Goal: Task Accomplishment & Management: Complete application form

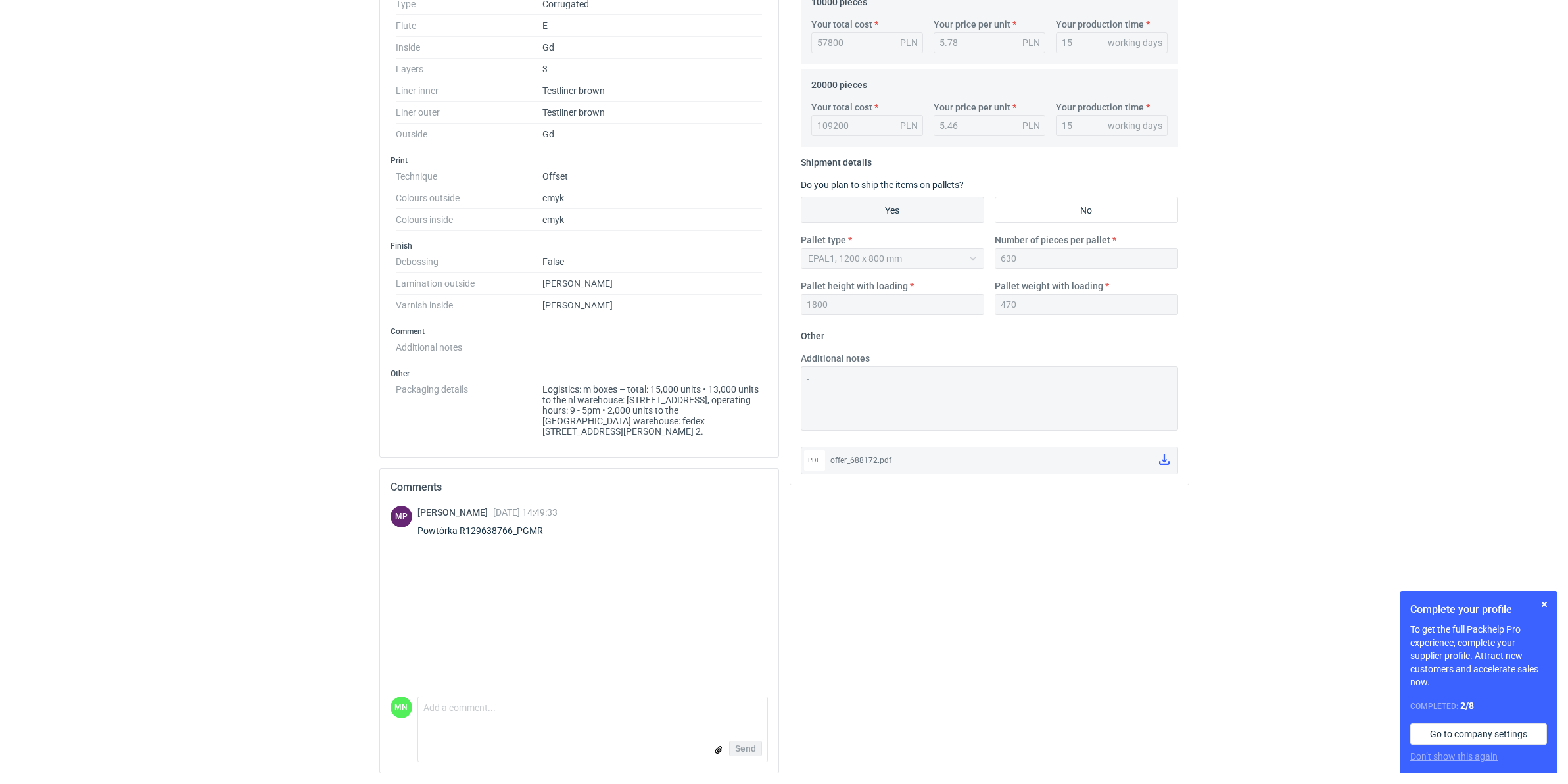
scroll to position [474, 0]
click at [478, 711] on textarea "Comment message" at bounding box center [592, 711] width 349 height 27
type textarea "Panie Michale, proszę o infor4mację zwrotną j"
drag, startPoint x: 652, startPoint y: 714, endPoint x: 104, endPoint y: 681, distance: 549.0
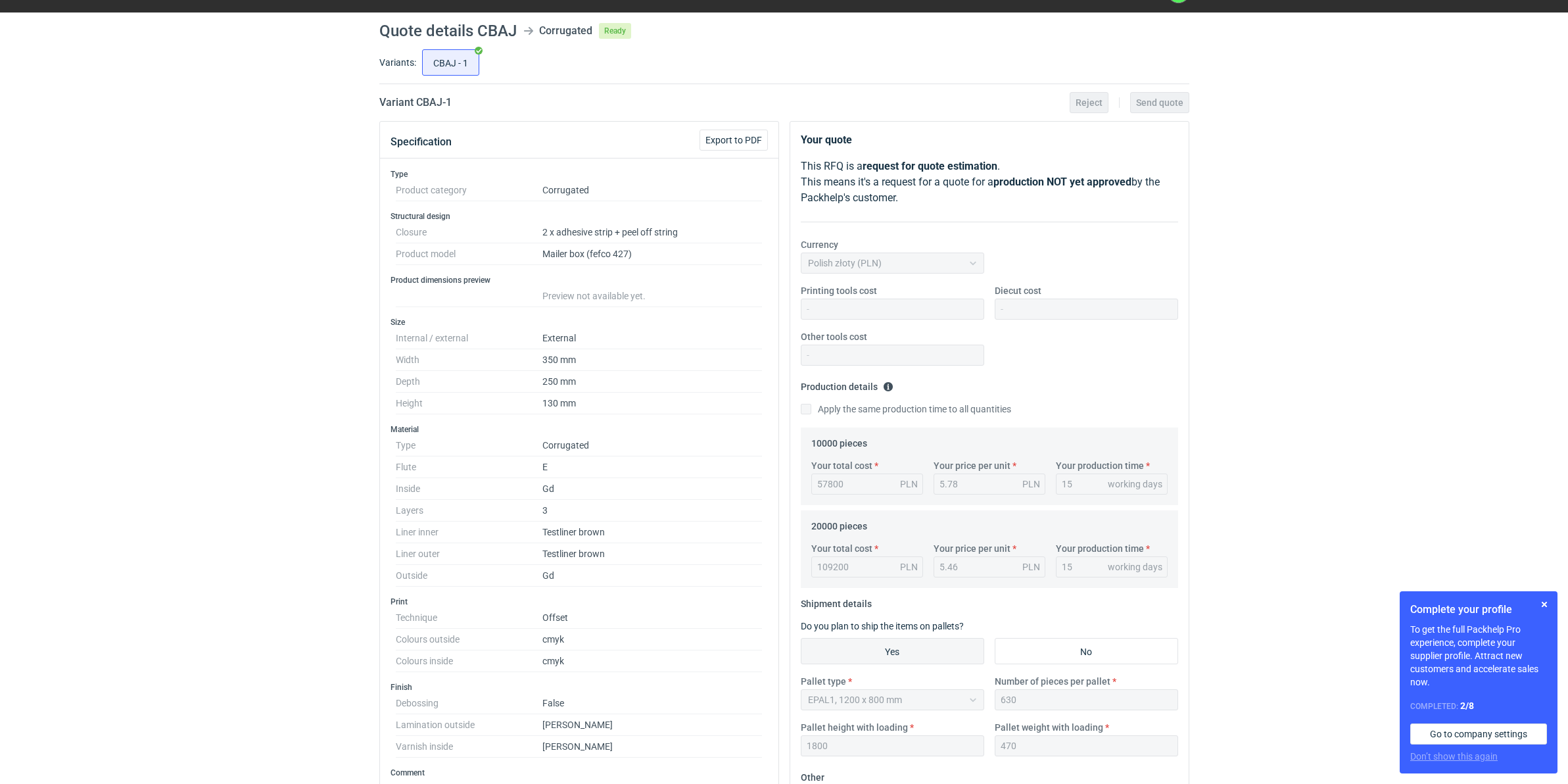
scroll to position [0, 0]
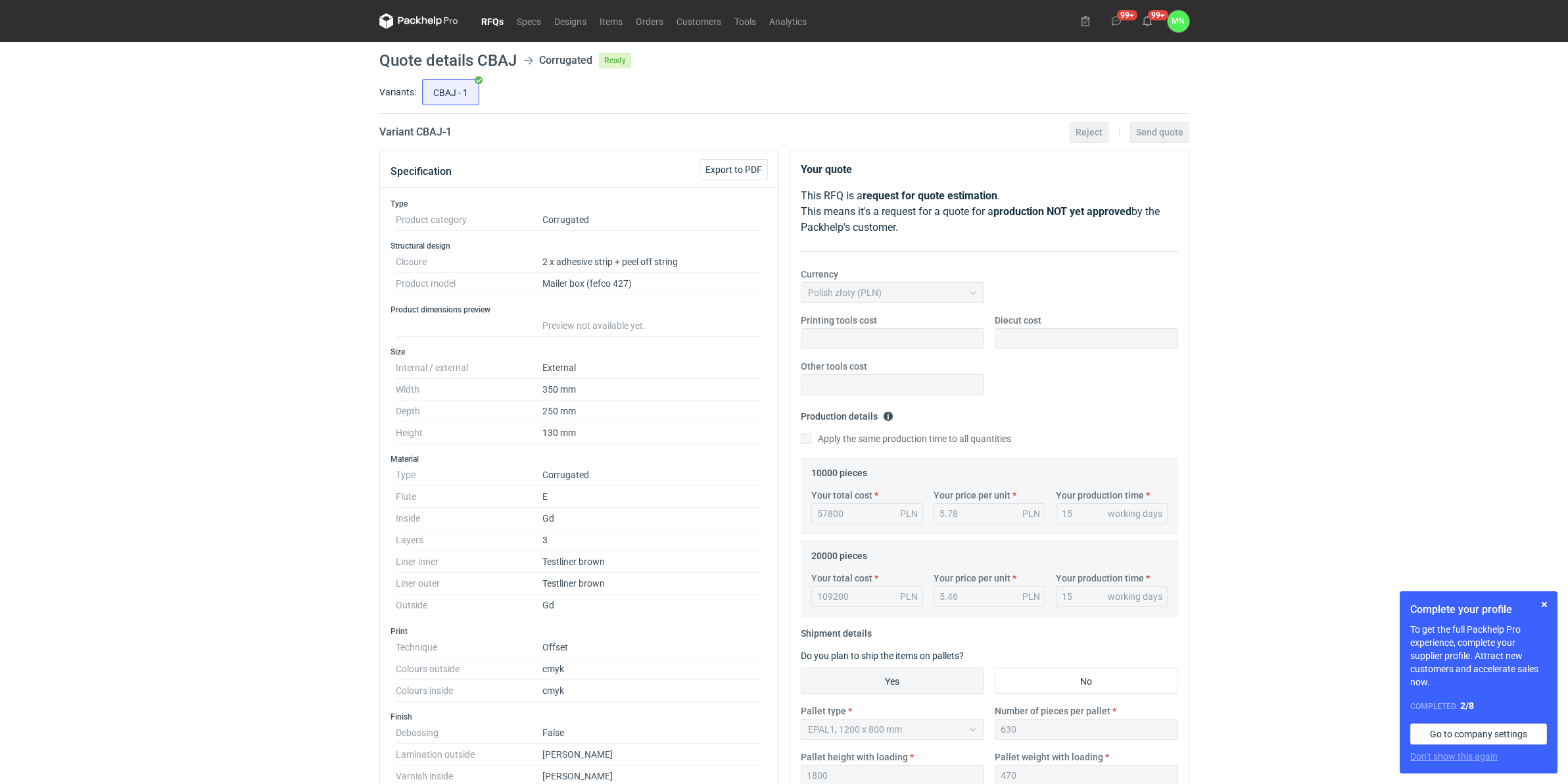
drag, startPoint x: 497, startPoint y: 17, endPoint x: 534, endPoint y: 100, distance: 90.9
click at [497, 17] on link "RFQs" at bounding box center [492, 21] width 35 height 15
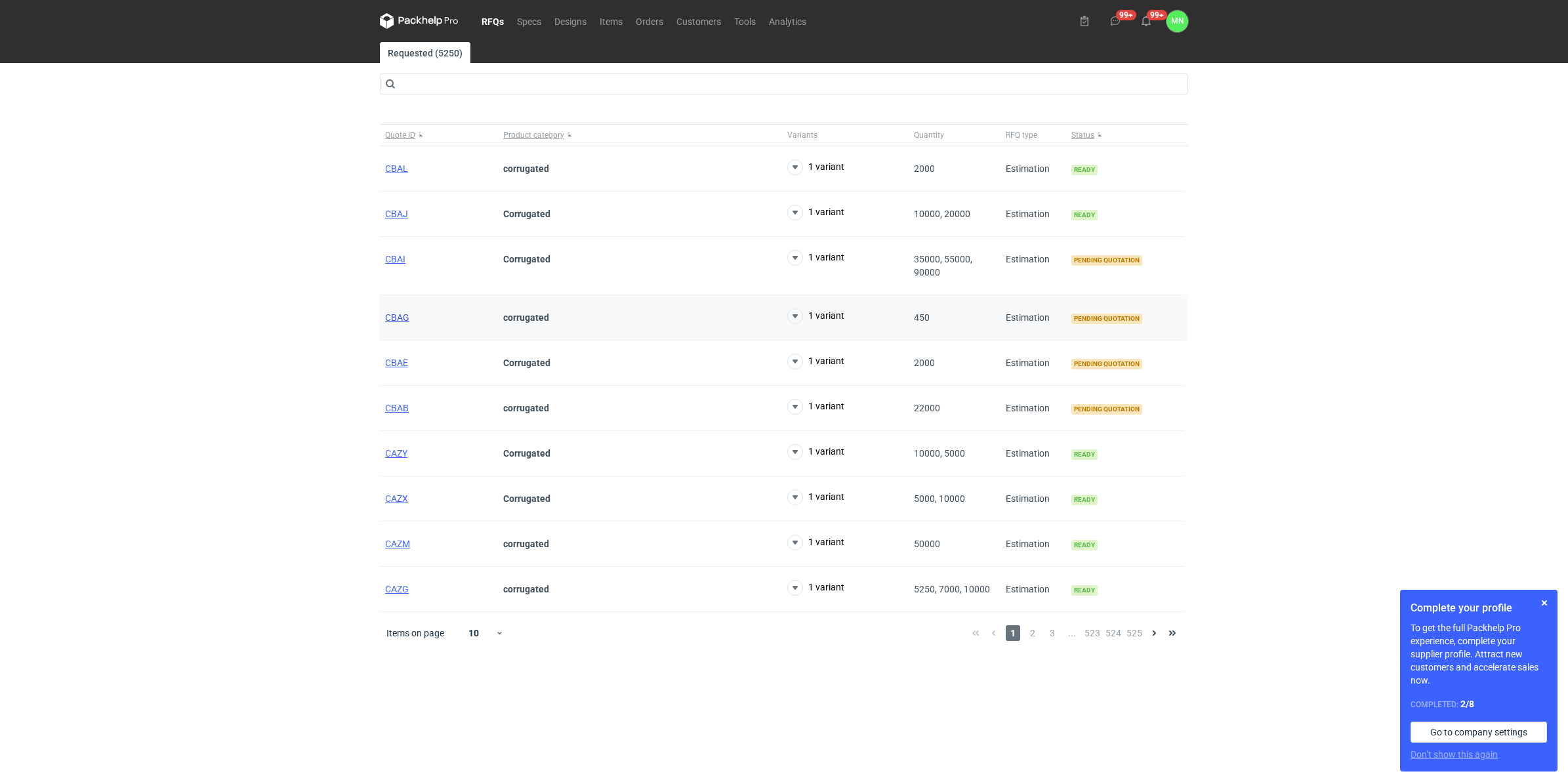
click at [394, 320] on span "CBAG" at bounding box center [397, 317] width 24 height 10
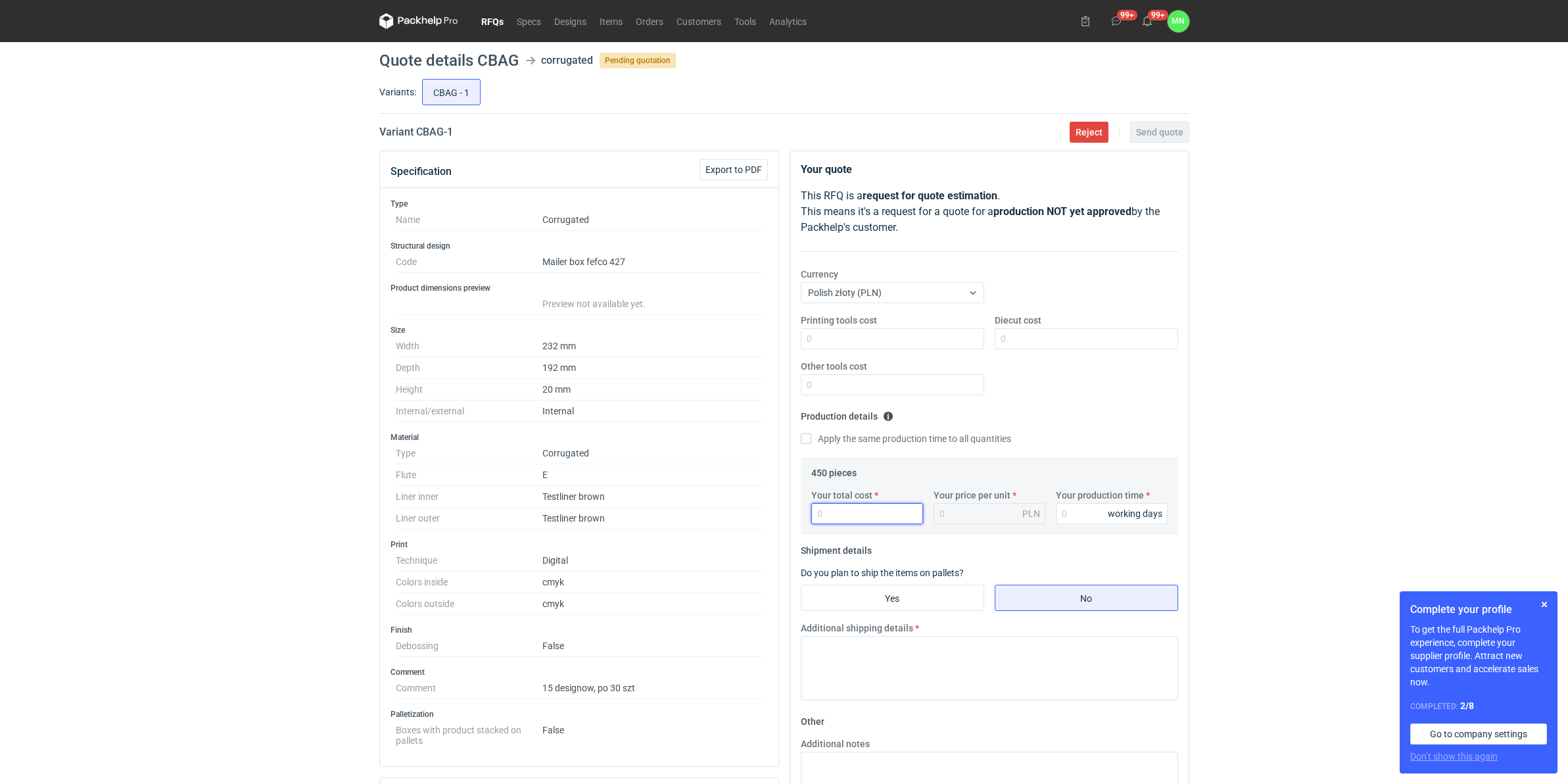
click at [852, 511] on input "Your total cost" at bounding box center [867, 514] width 111 height 21
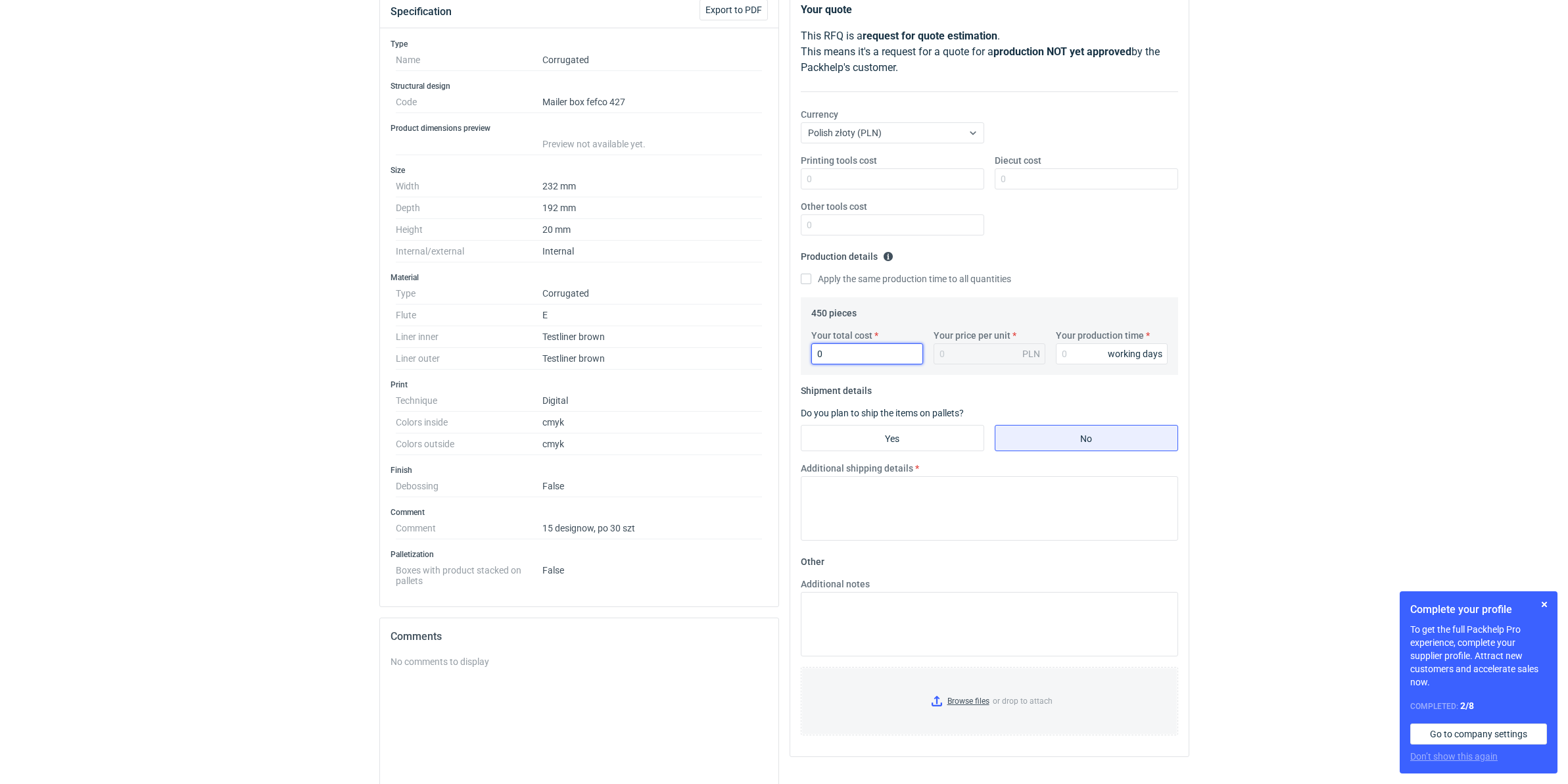
scroll to position [147, 0]
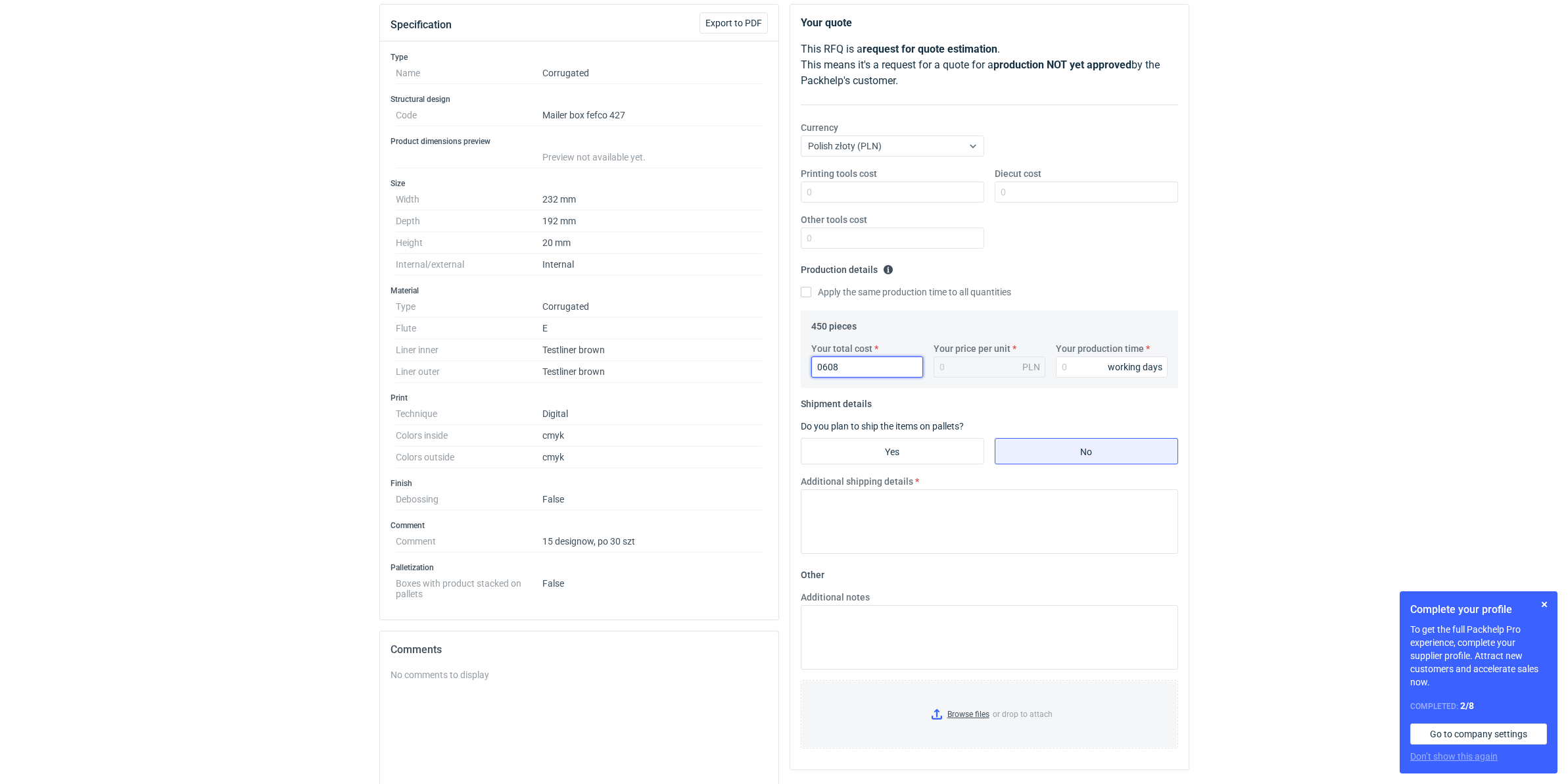
type input "06085"
type input "13.52"
type input "0608"
type input "1.35"
type input "0"
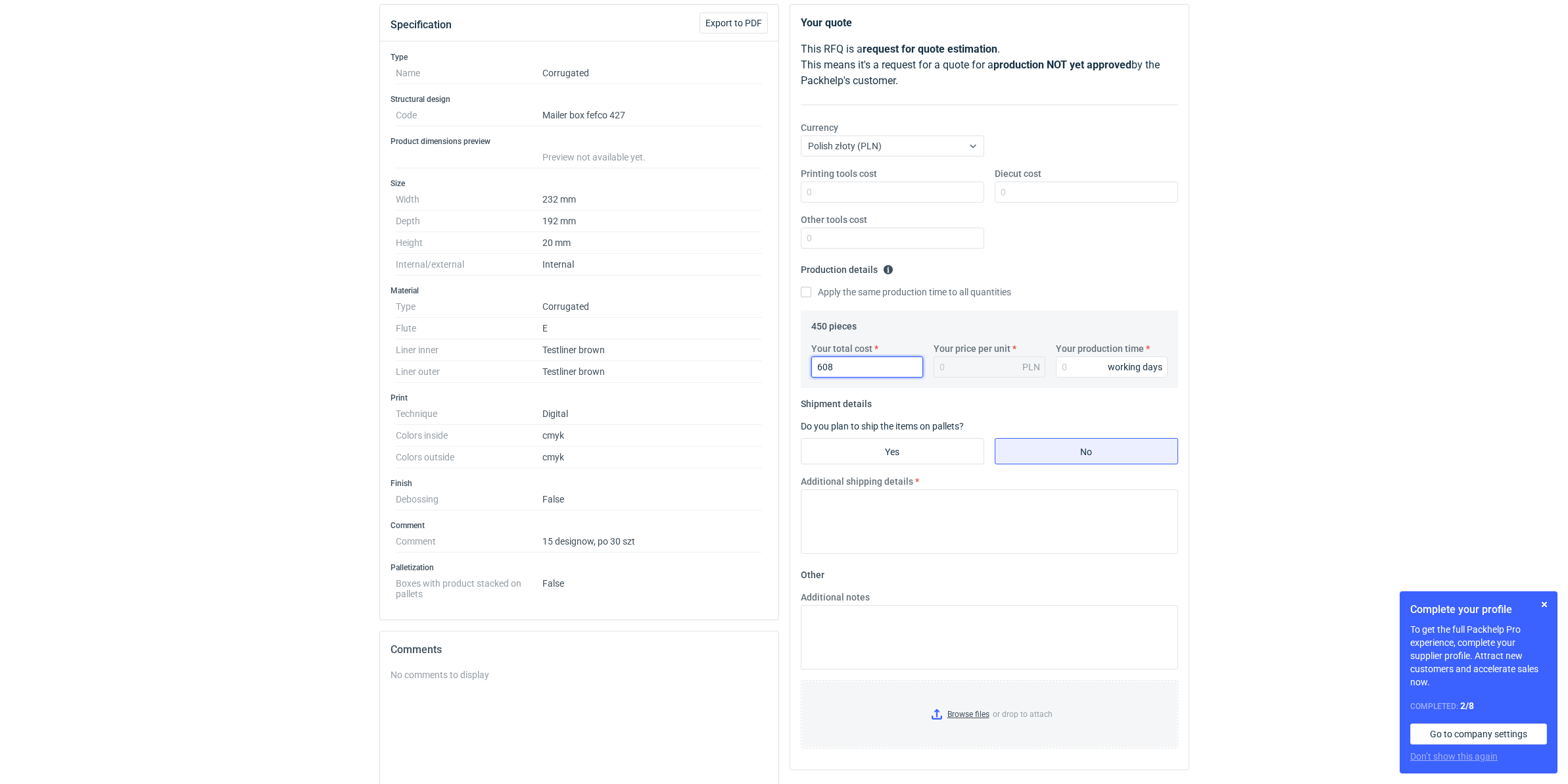
type input "6085"
type input "13.52"
type input "6085"
type input "2"
type input "15"
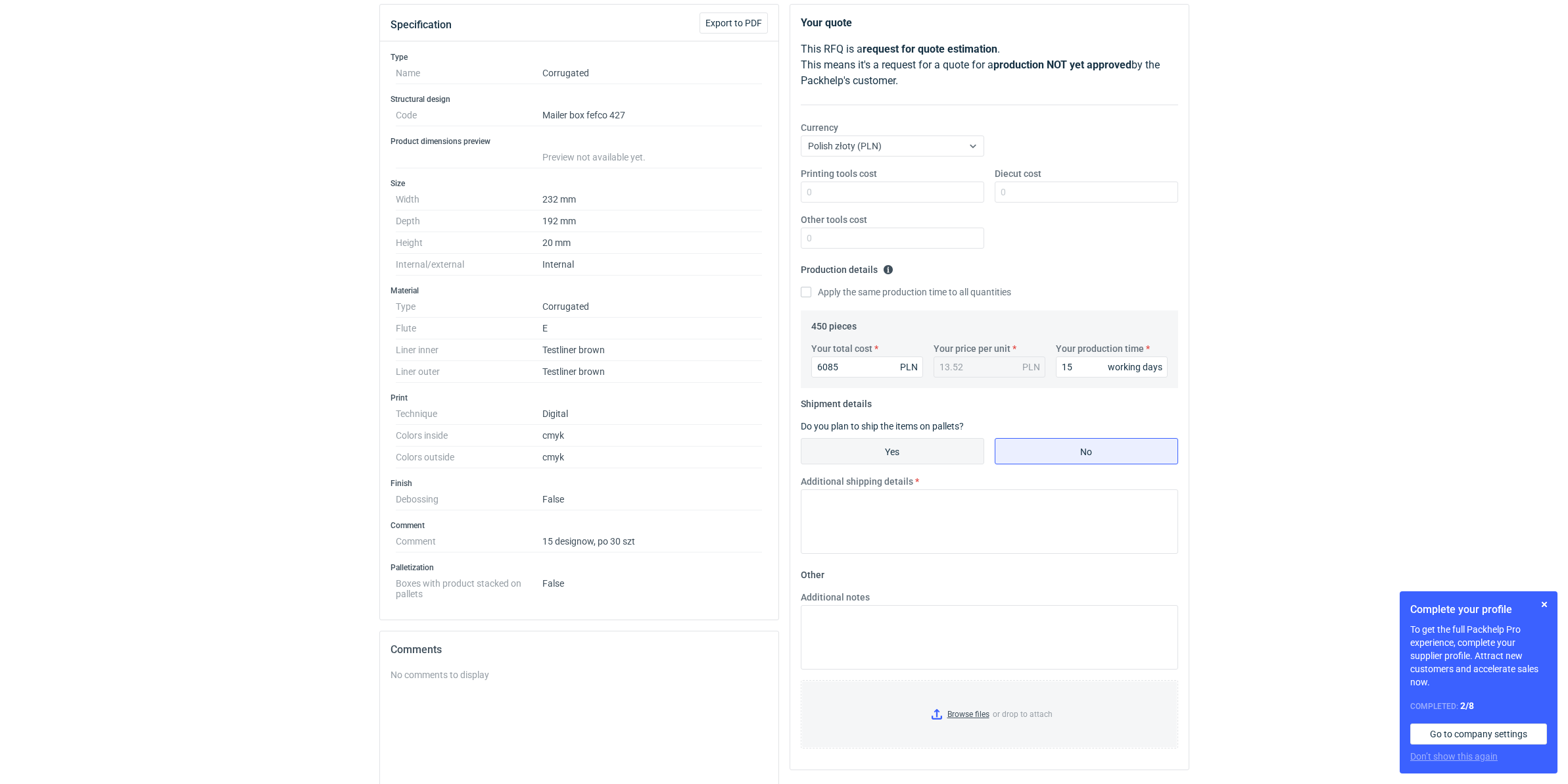
click at [863, 452] on input "Yes" at bounding box center [892, 450] width 182 height 25
radio input "true"
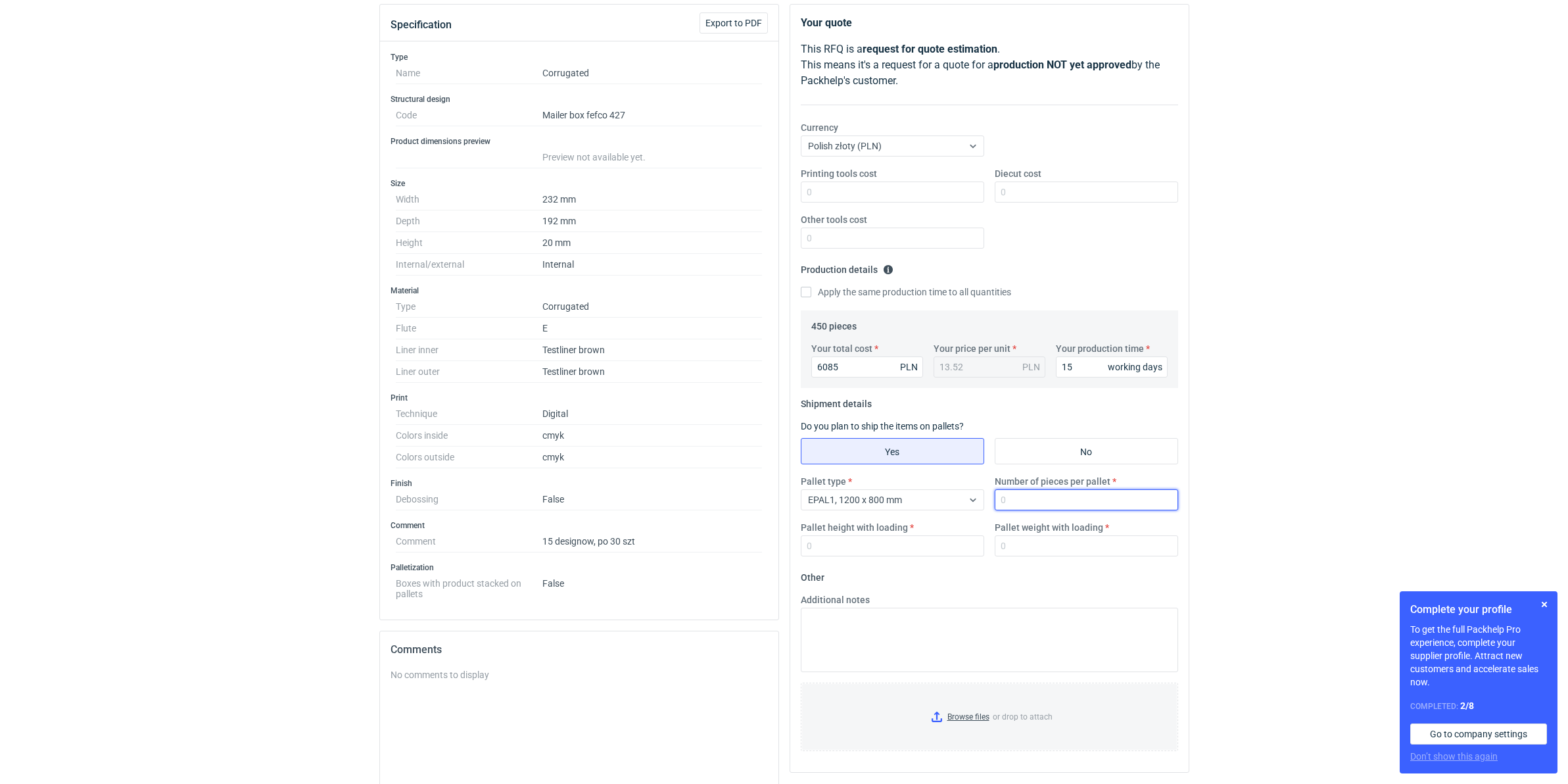
click at [1041, 500] on input "Number of pieces per pallet" at bounding box center [1086, 499] width 183 height 21
type input "1650"
type input "7"
type input "1800"
drag, startPoint x: 636, startPoint y: 546, endPoint x: 548, endPoint y: 549, distance: 88.1
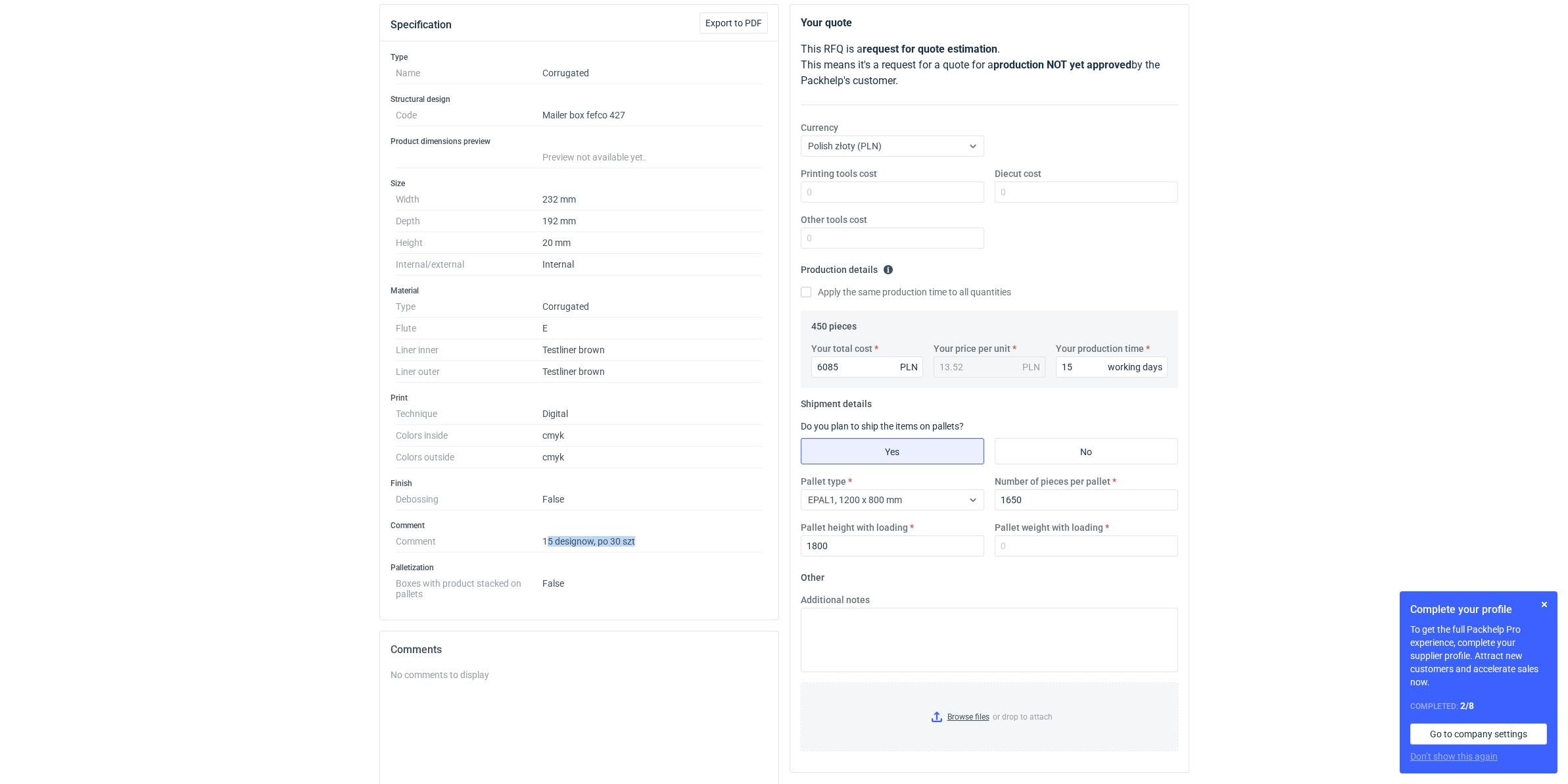
click at [548, 549] on dd "15 designow, po 30 szt" at bounding box center [652, 541] width 220 height 21
click at [1066, 538] on input "Pallet weight with loading" at bounding box center [1086, 546] width 183 height 21
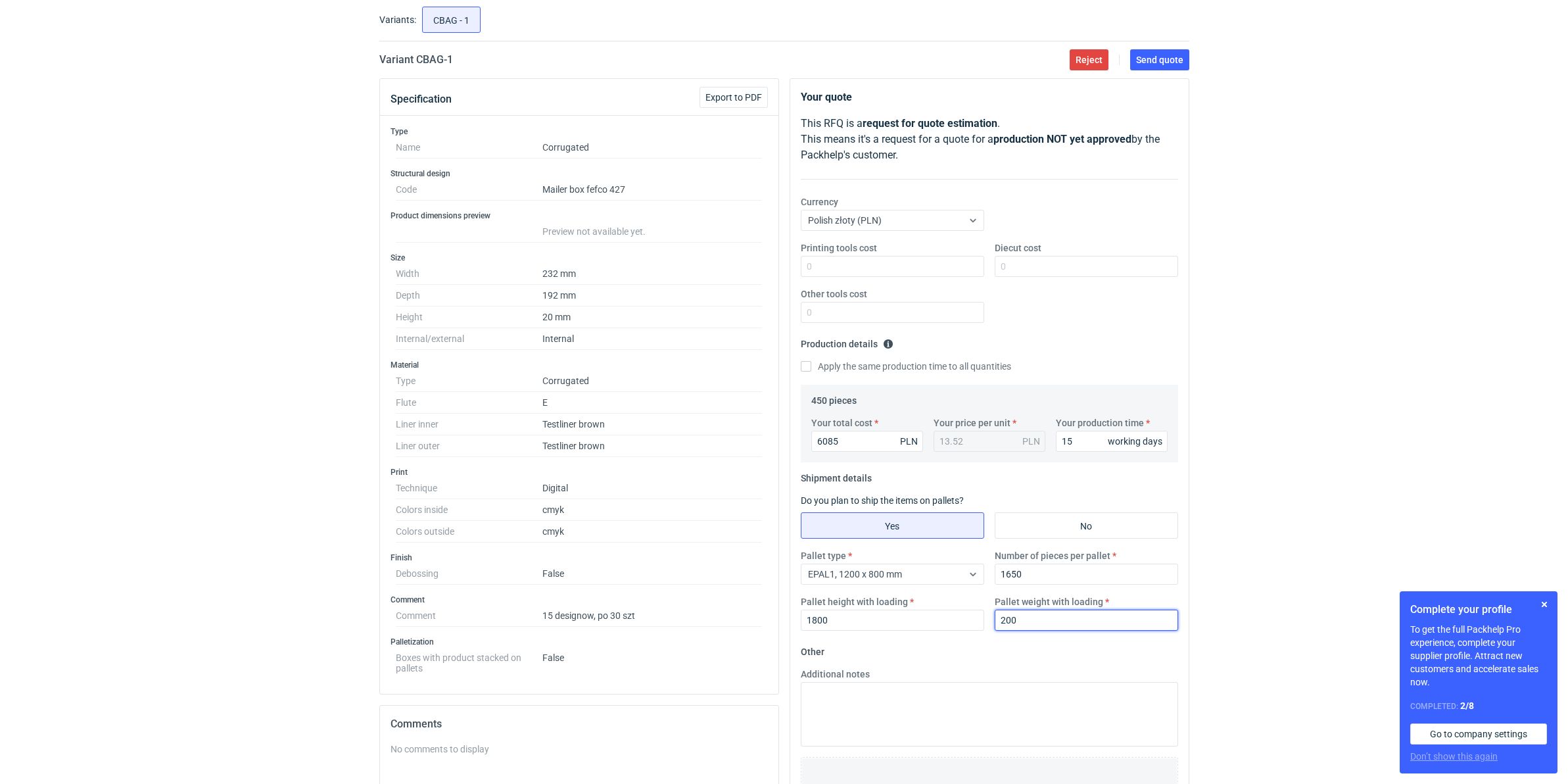
scroll to position [64, 0]
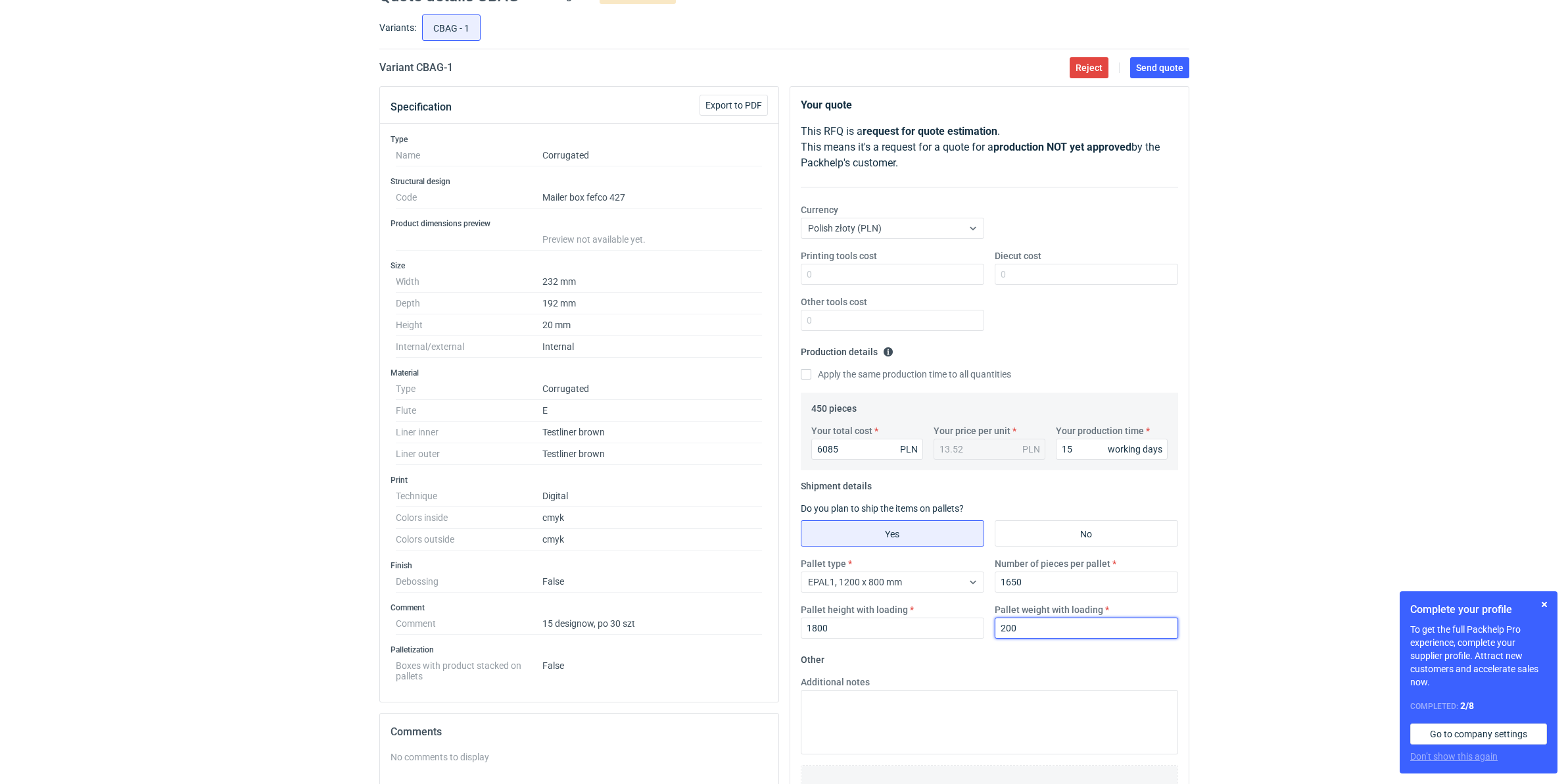
type input "200"
click at [958, 701] on textarea "Additional notes" at bounding box center [989, 721] width 377 height 64
paste textarea "termin realizacji jest zależny od obłożenia na maszynie drukującej, zadruk poli…"
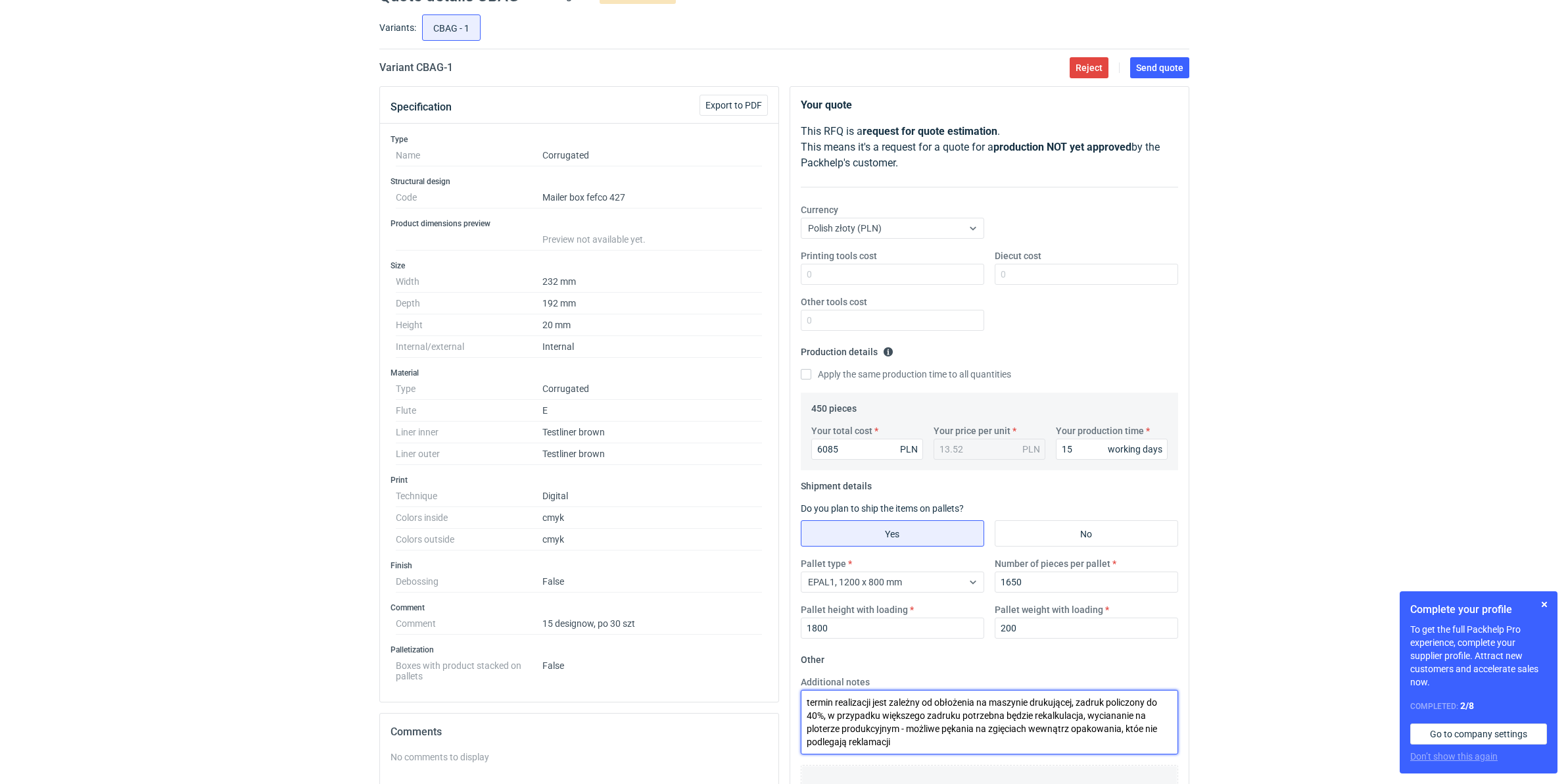
click at [1138, 734] on textarea "termin realizacji jest zależny od obłożenia na maszynie drukującej, zadruk poli…" at bounding box center [989, 721] width 377 height 64
type textarea "termin realizacji jest zależny od obłożenia na maszynie drukującej, zadruk poli…"
click at [1172, 63] on span "Send quote" at bounding box center [1159, 68] width 47 height 9
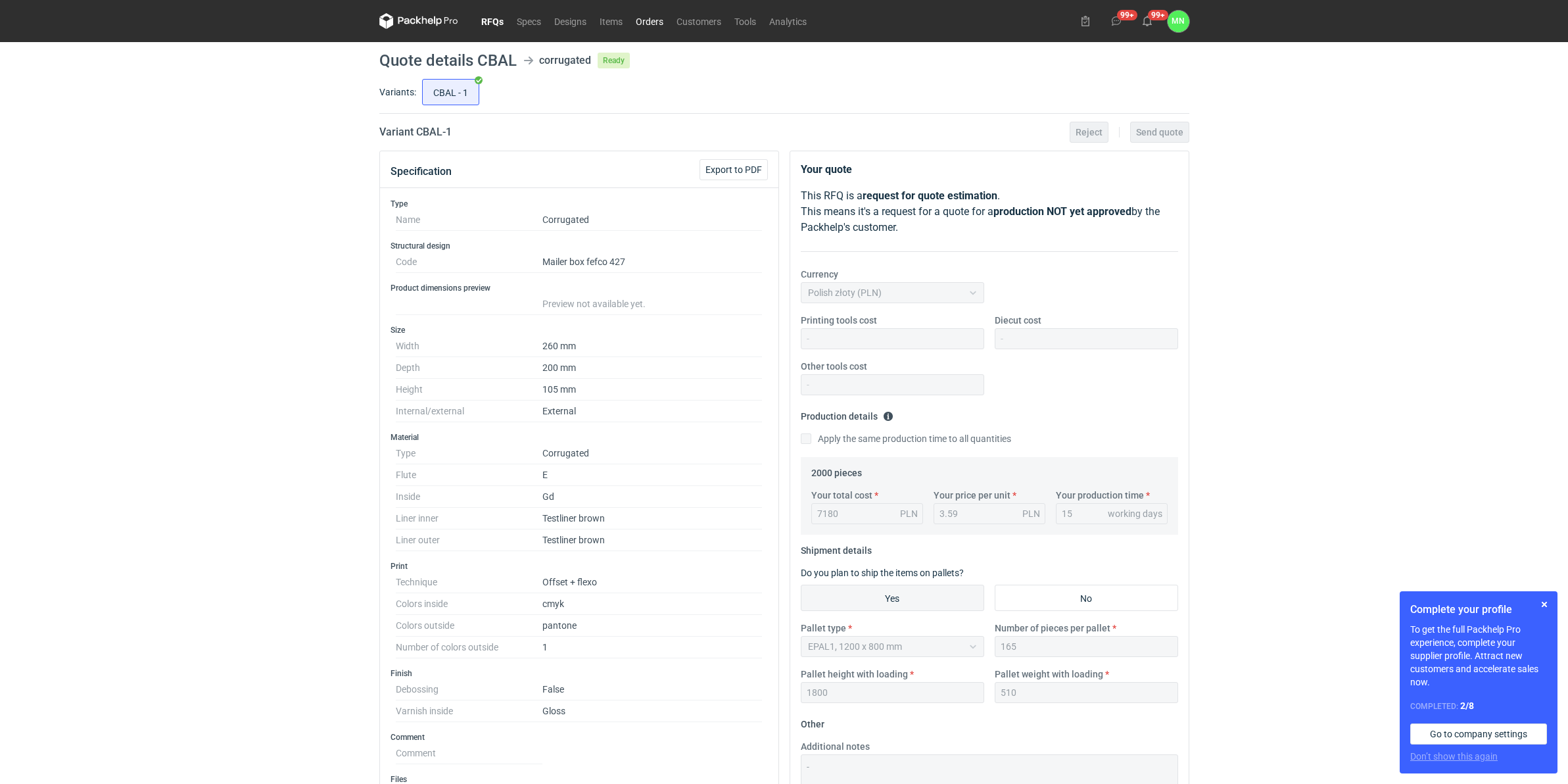
click at [654, 20] on link "Orders" at bounding box center [650, 21] width 41 height 15
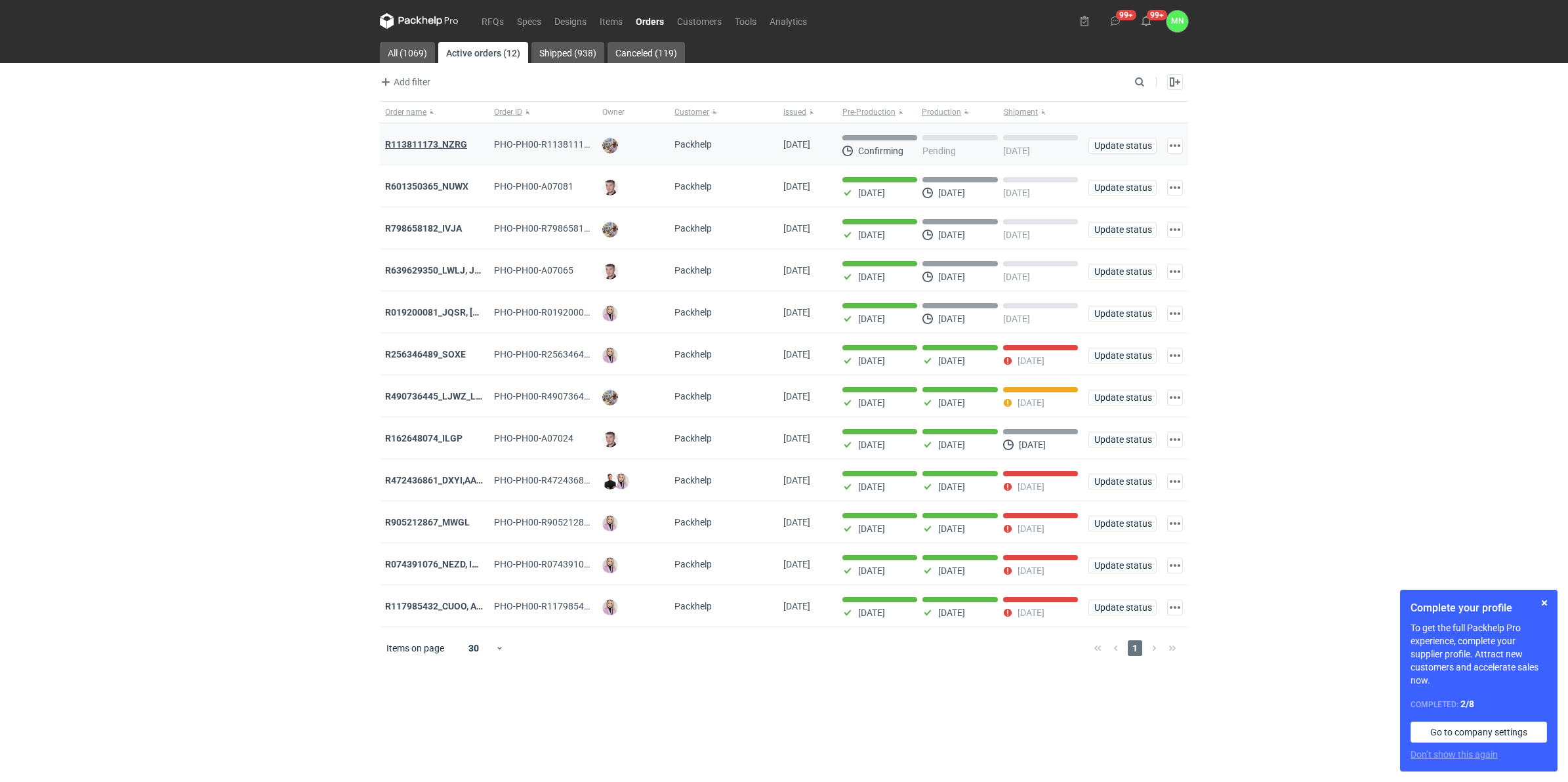
click at [450, 142] on strong "R113811173_NZRG" at bounding box center [426, 145] width 82 height 10
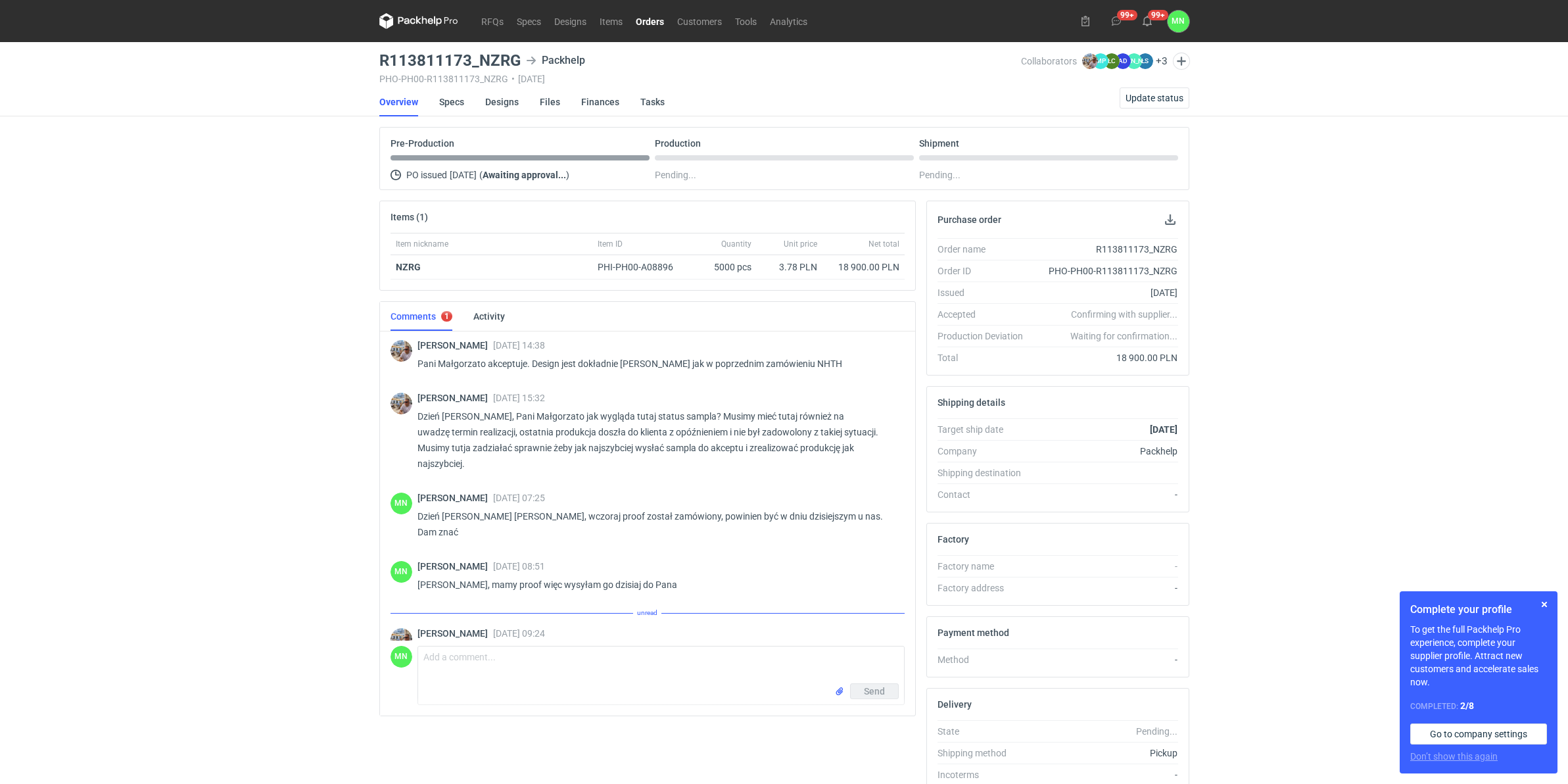
scroll to position [717, 0]
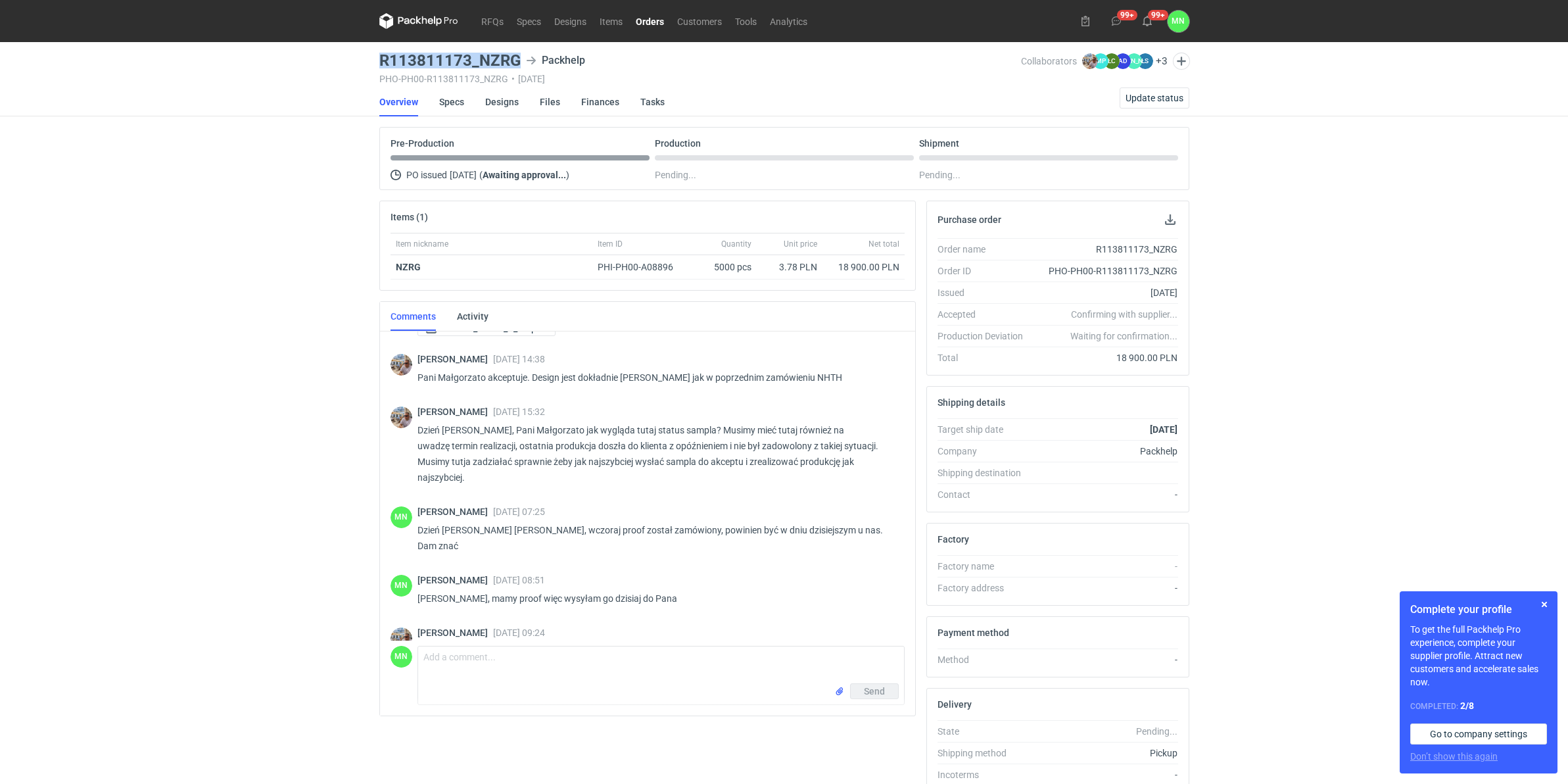
drag, startPoint x: 520, startPoint y: 61, endPoint x: 382, endPoint y: 61, distance: 138.0
click at [382, 61] on div "R113811173_NZRG Packhelp" at bounding box center [700, 60] width 641 height 15
copy h3 "R113811173_NZRG"
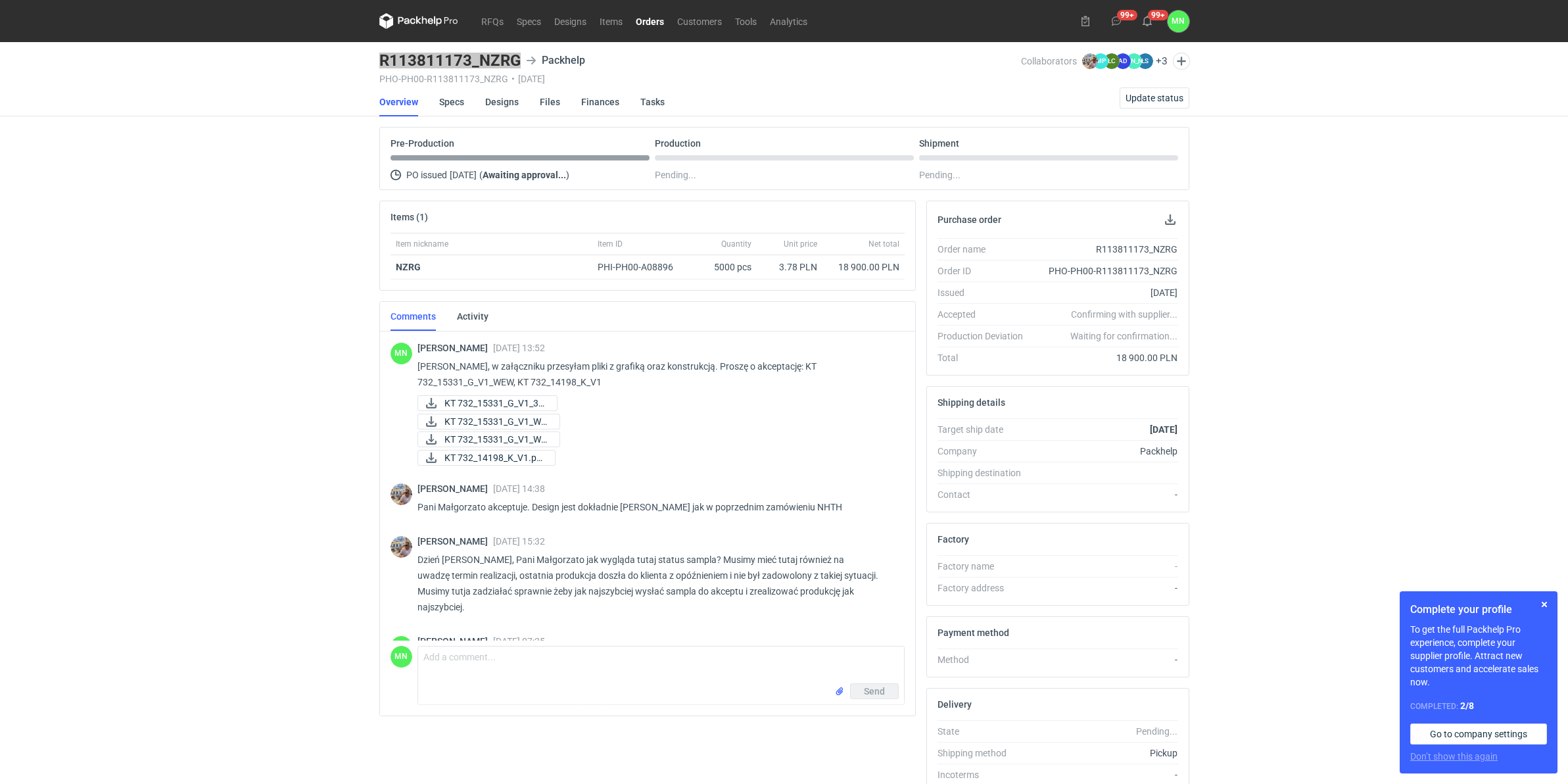
scroll to position [635, 0]
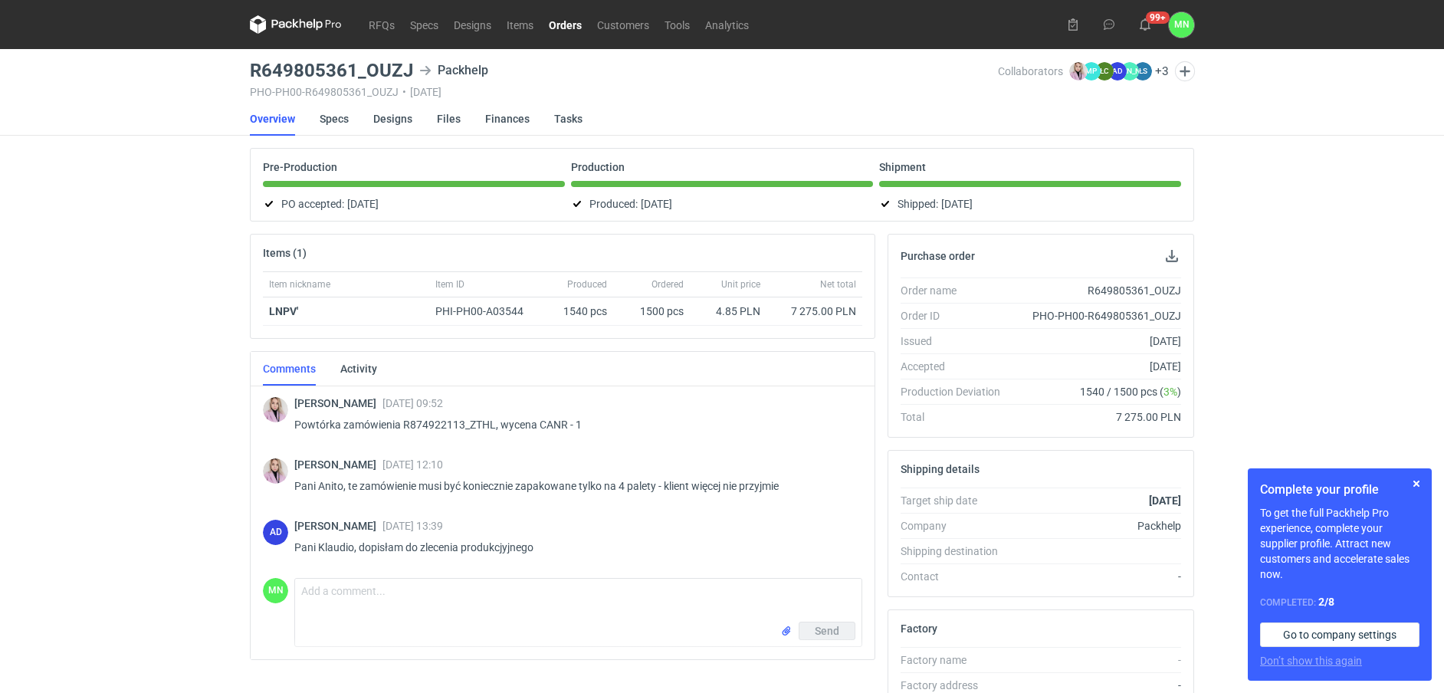
click at [1402, 472] on div "Complete your profile To get the full Packhelp Pro experience, complete your su…" at bounding box center [1340, 574] width 184 height 212
click at [570, 22] on link "Orders" at bounding box center [565, 24] width 48 height 18
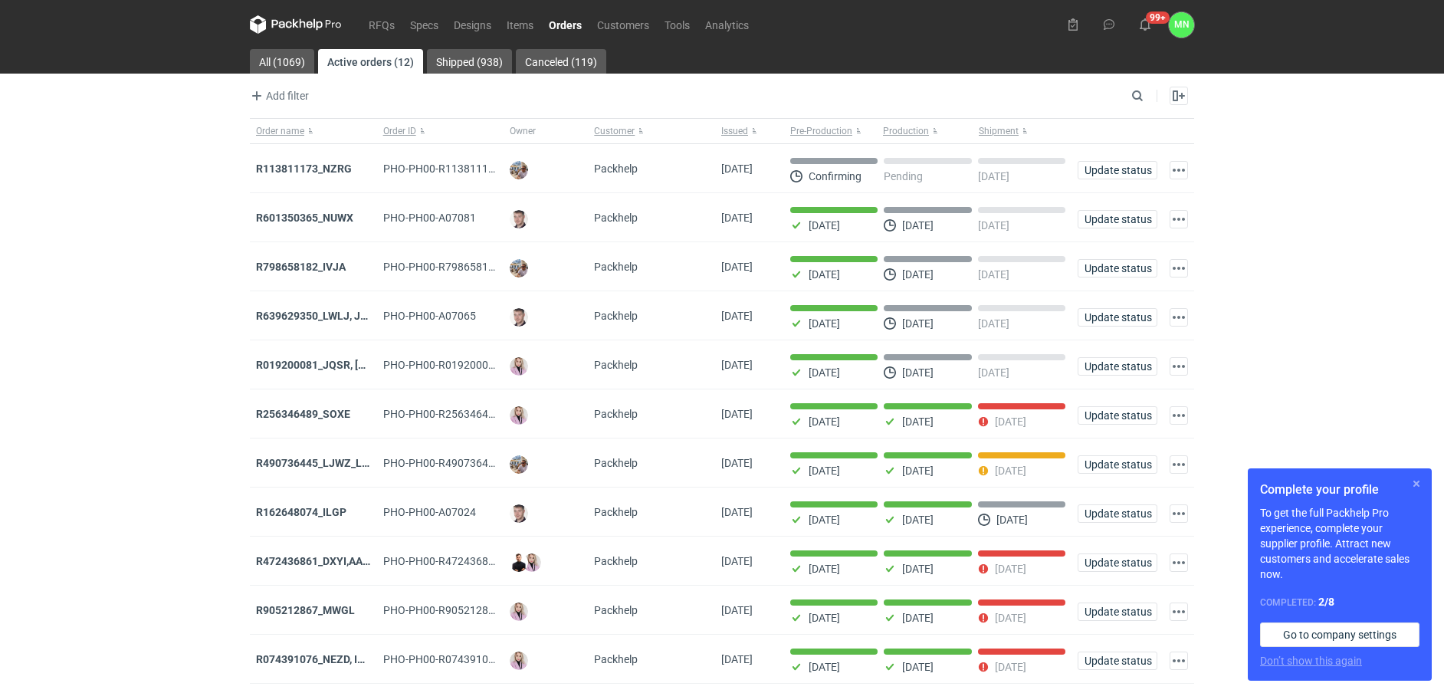
click at [1420, 484] on button "button" at bounding box center [1417, 484] width 18 height 18
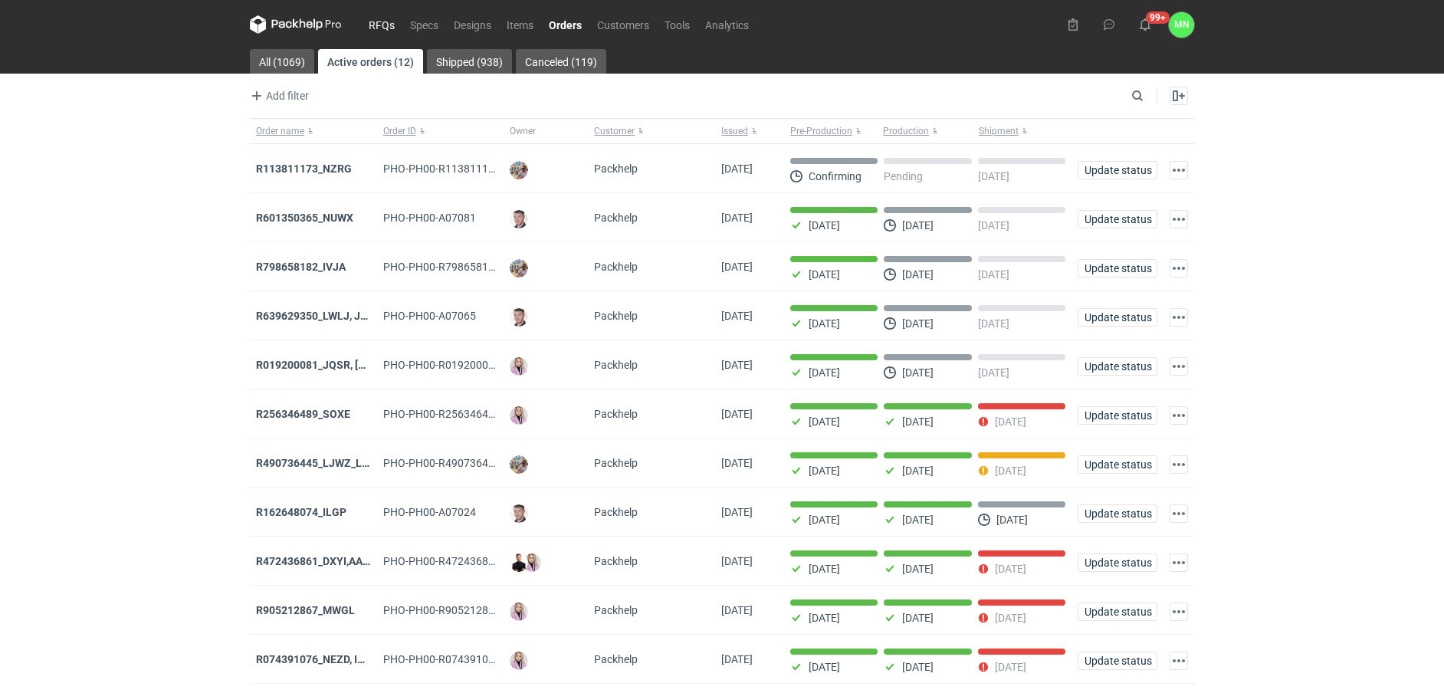
click at [366, 18] on link "RFQs" at bounding box center [381, 24] width 41 height 18
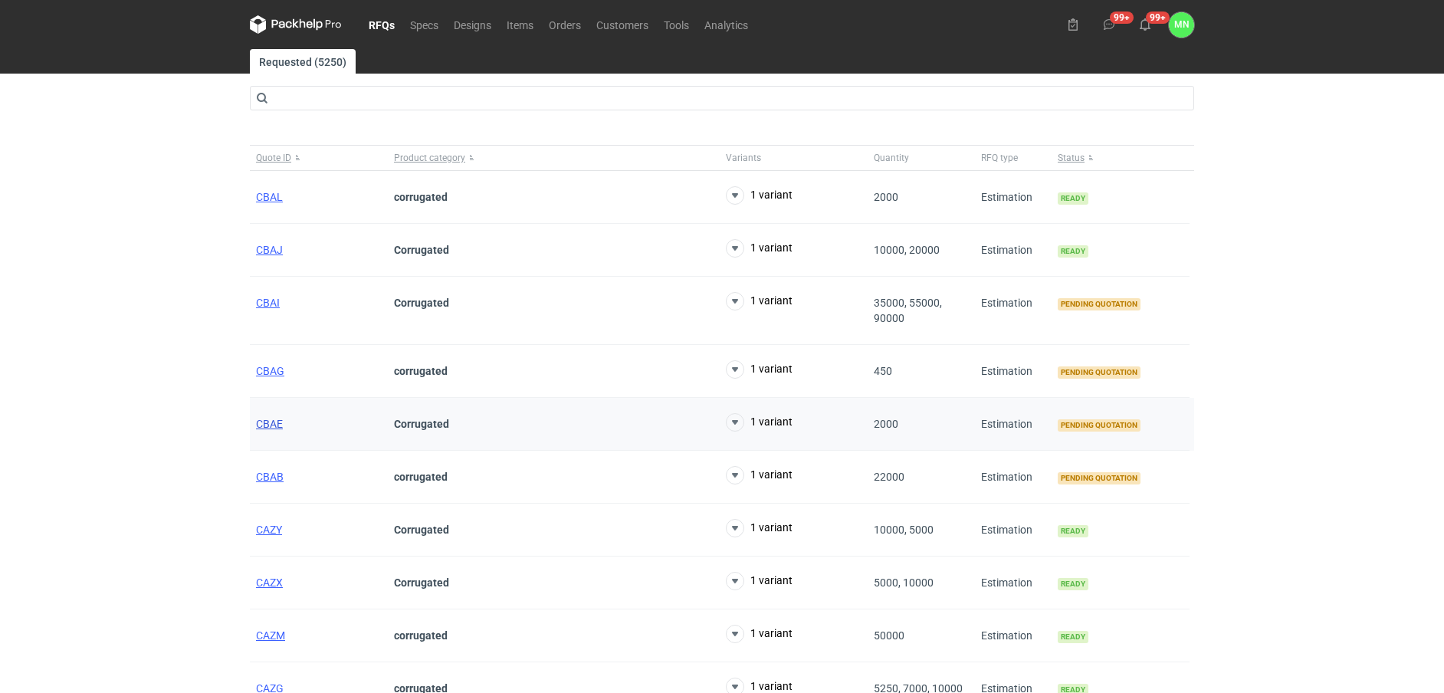
click at [273, 427] on span "CBAE" at bounding box center [269, 424] width 27 height 12
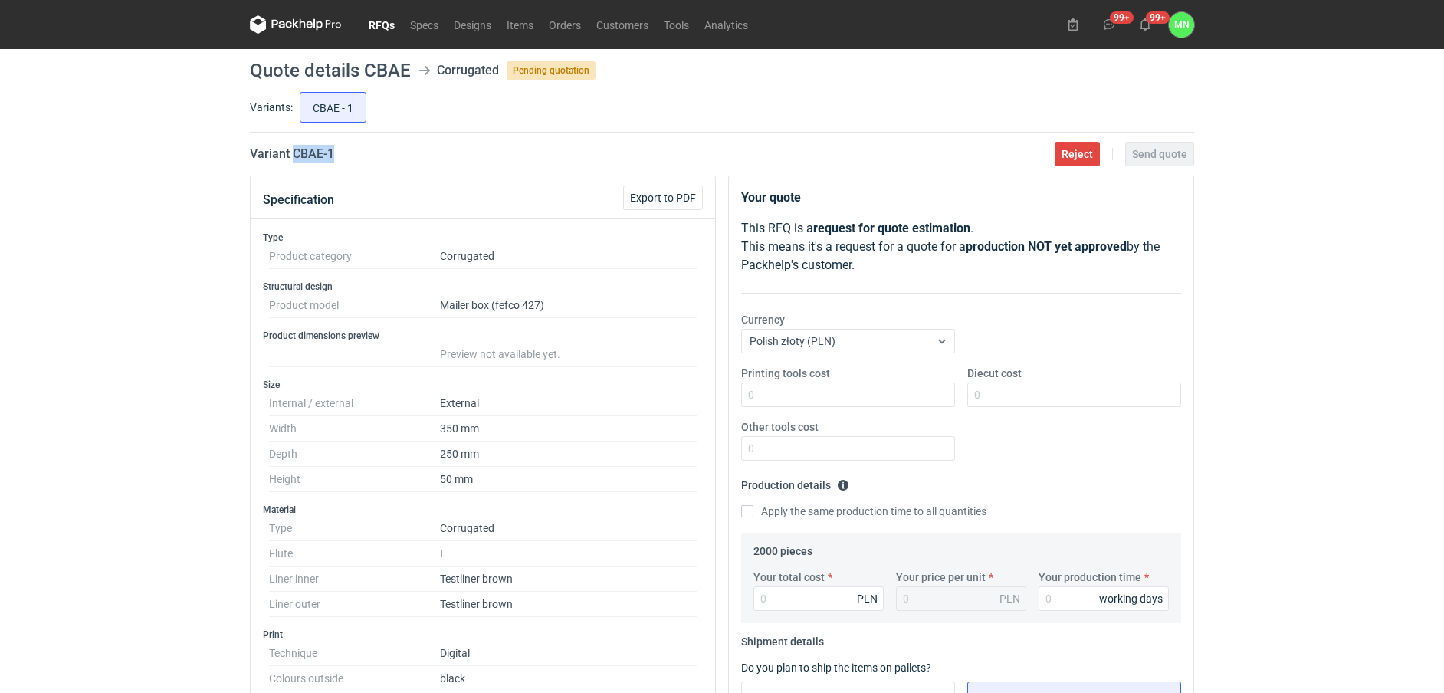
drag, startPoint x: 343, startPoint y: 159, endPoint x: 295, endPoint y: 159, distance: 48.3
click at [295, 159] on div "Variant CBAE - 1 Reject Send quote" at bounding box center [722, 154] width 945 height 18
copy h2 "CBAE - 1"
click at [380, 26] on link "RFQs" at bounding box center [381, 24] width 41 height 18
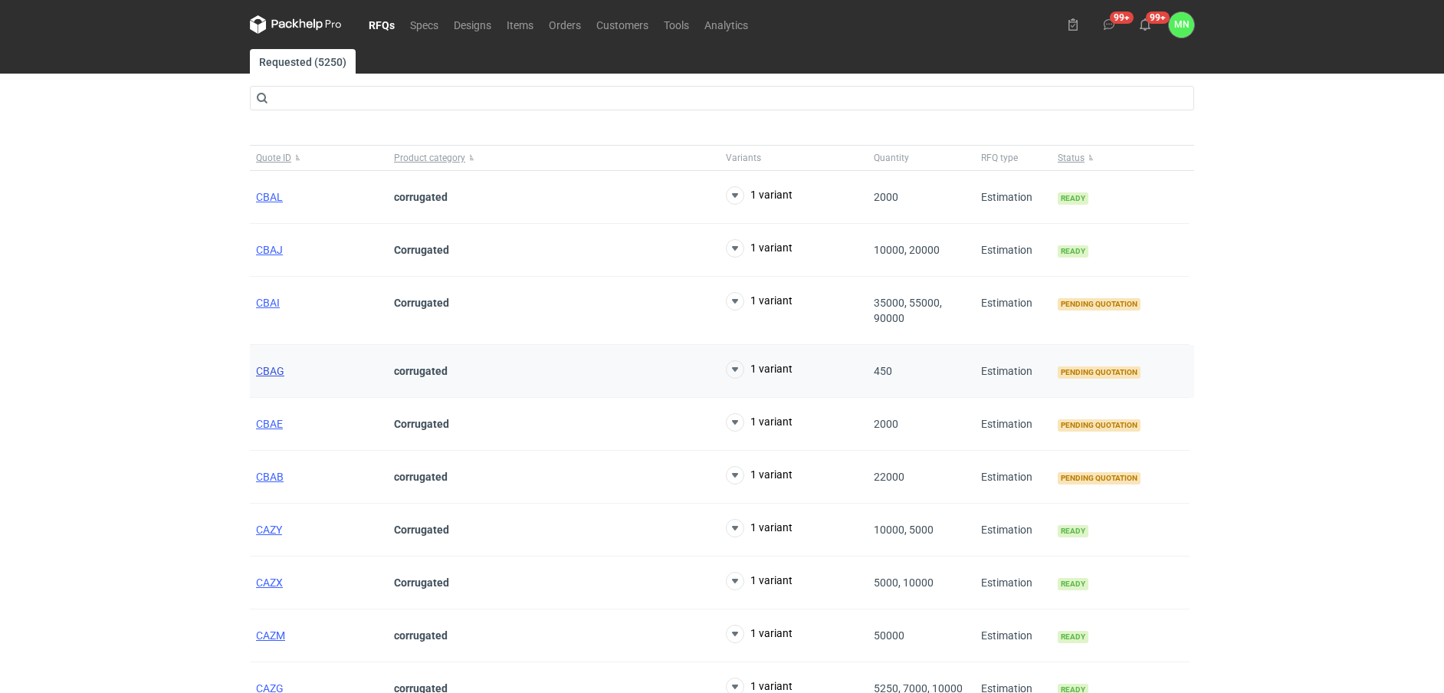
click at [276, 368] on span "CBAG" at bounding box center [270, 371] width 28 height 12
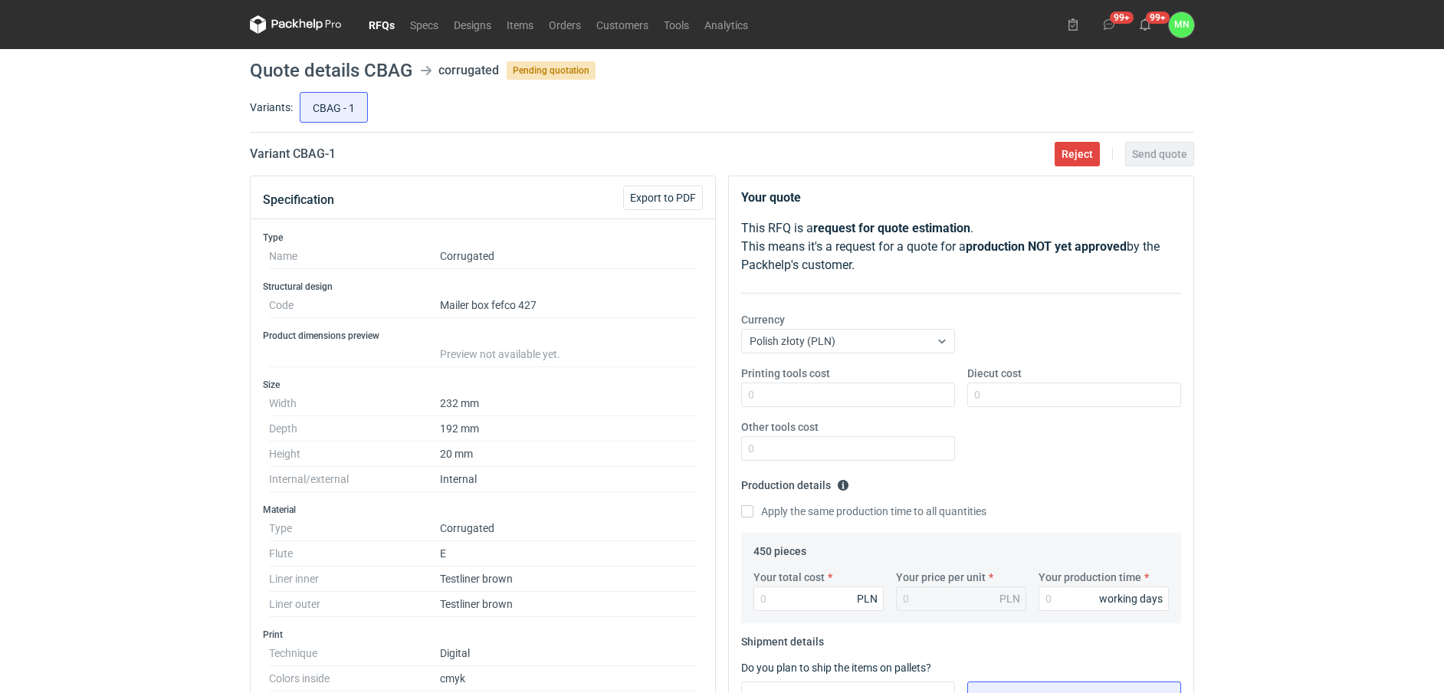
click at [177, 230] on div "RFQs Specs Designs Items Orders Customers Tools Analytics 99+ 99+ MN Małgorzata…" at bounding box center [722, 346] width 1444 height 693
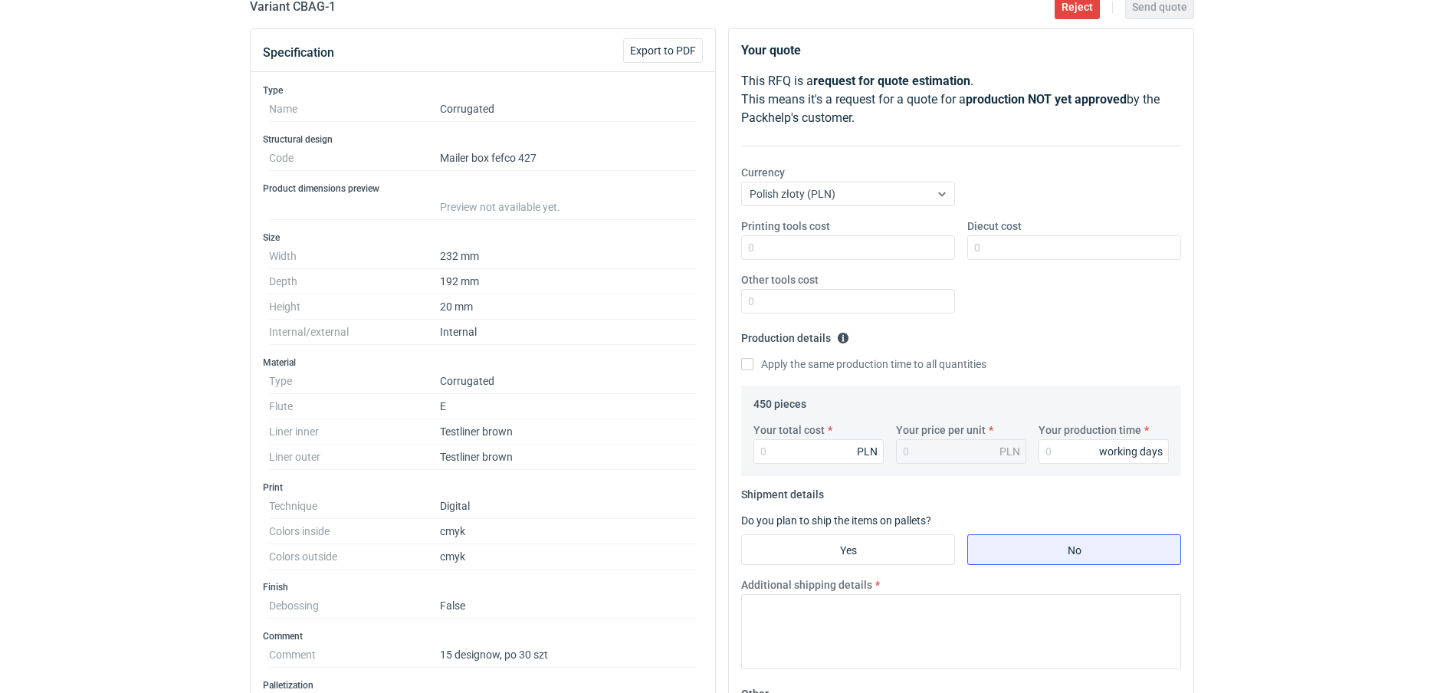
scroll to position [288, 0]
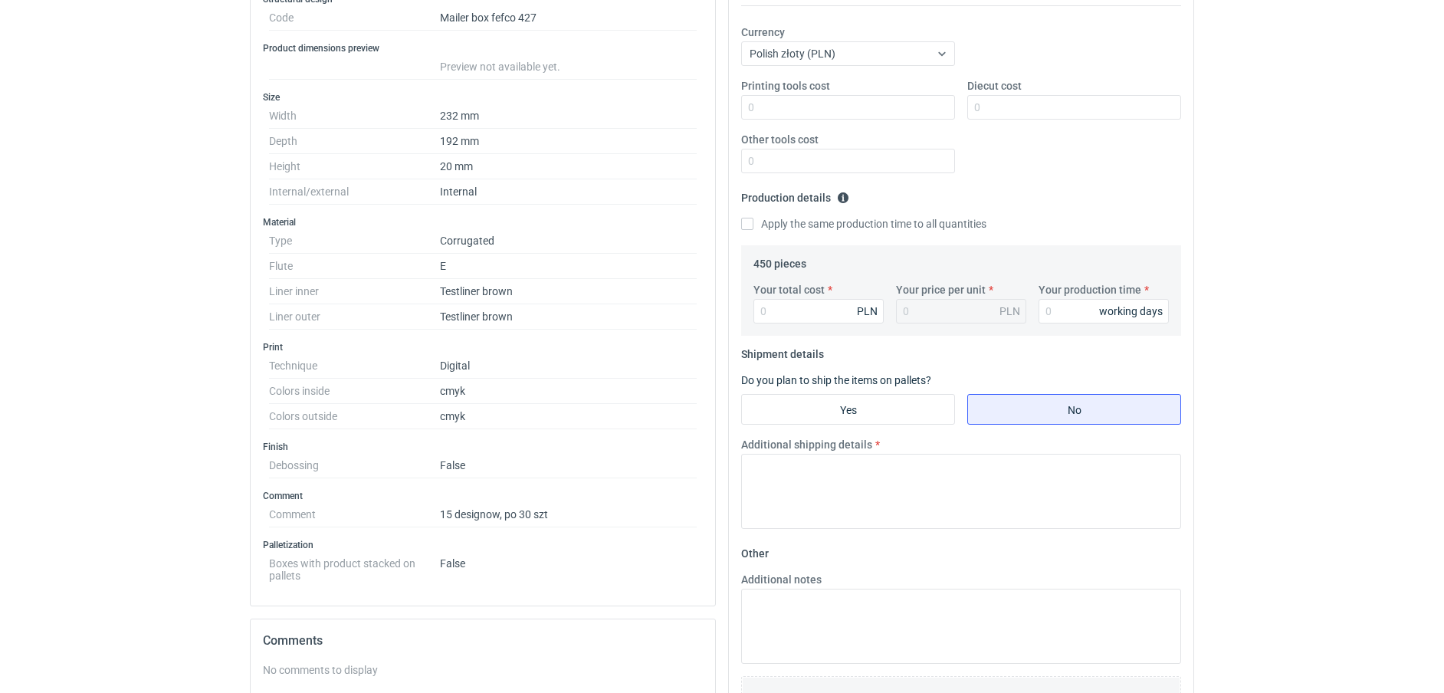
click at [458, 310] on dd "Testliner brown" at bounding box center [568, 316] width 257 height 25
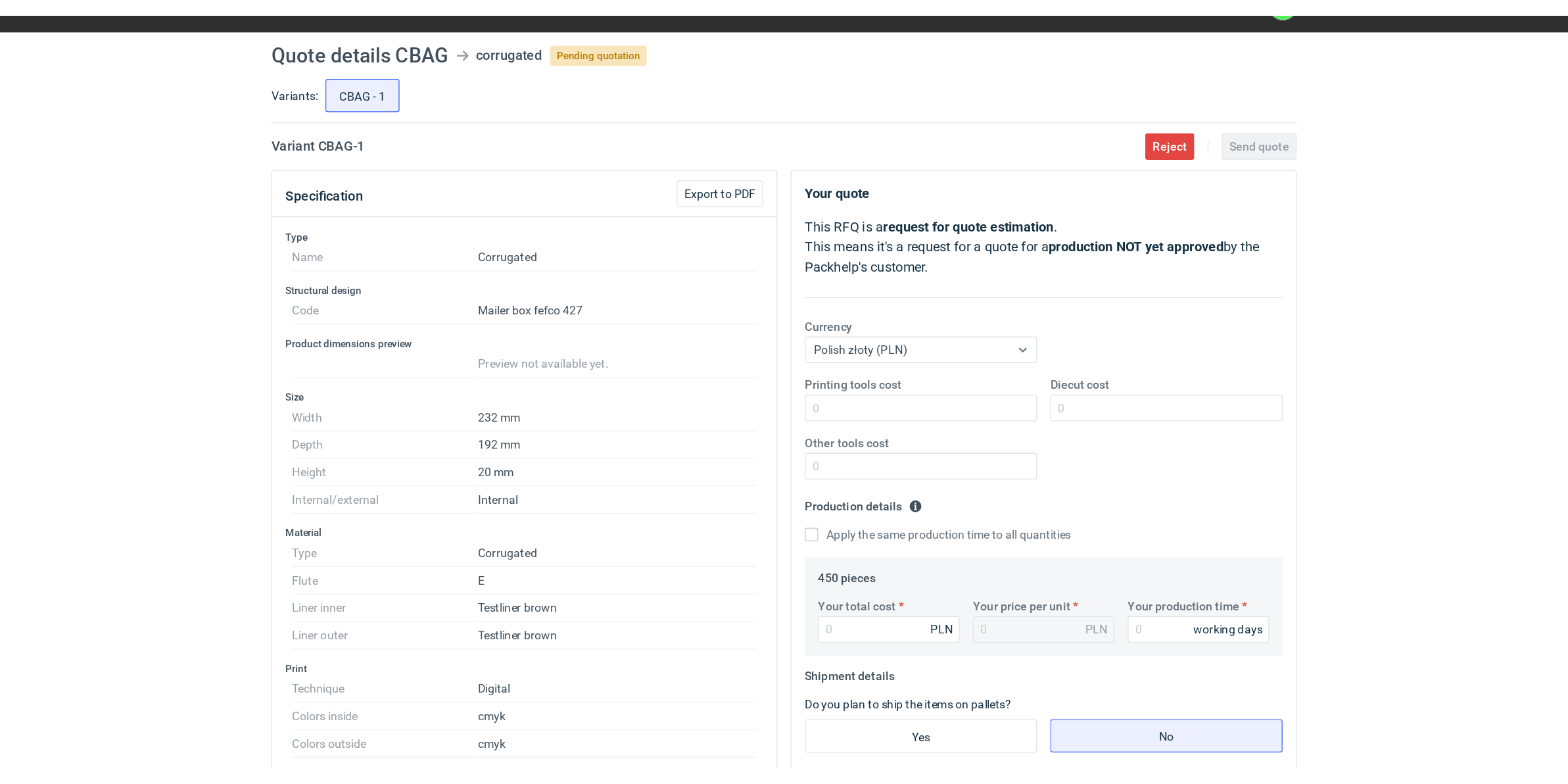
scroll to position [0, 0]
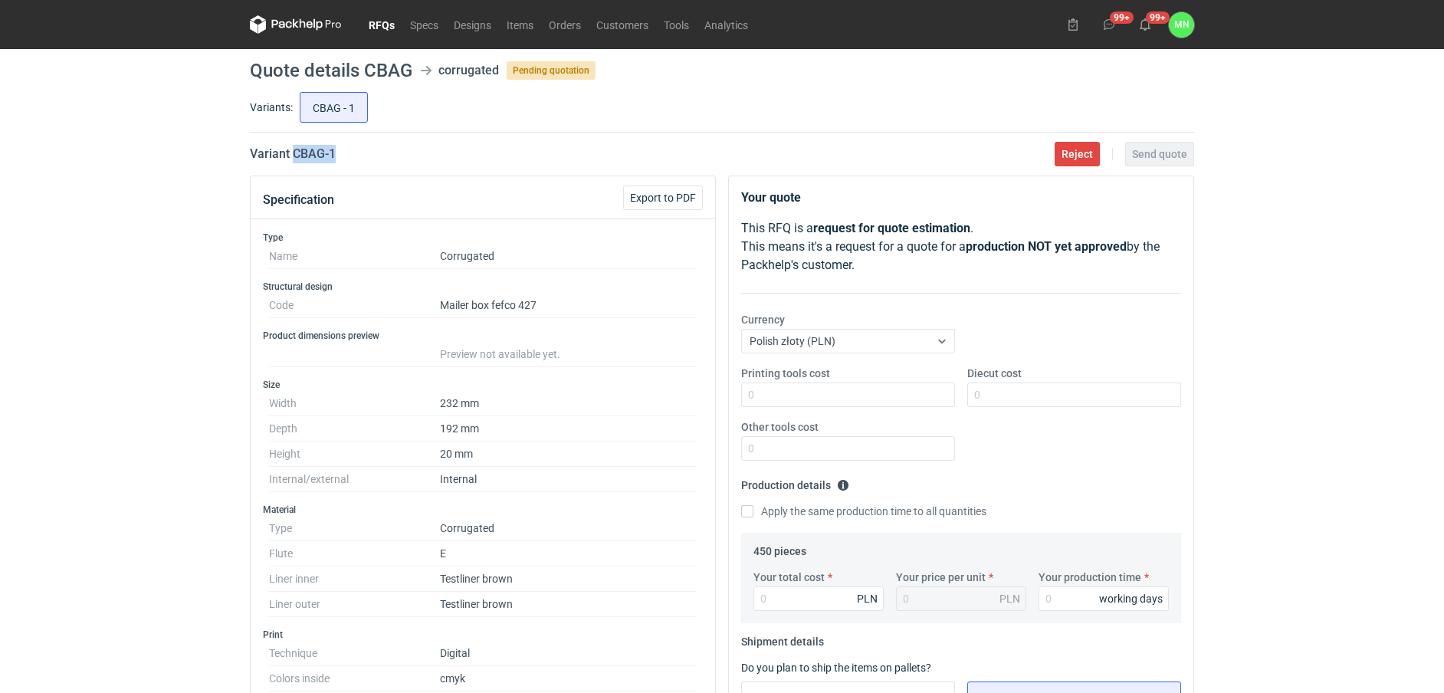
drag, startPoint x: 347, startPoint y: 156, endPoint x: 293, endPoint y: 151, distance: 53.9
click at [293, 151] on div "Variant CBAG - 1 Reject Send quote" at bounding box center [722, 154] width 945 height 18
copy h2 "CBAG - 1"
click at [560, 28] on link "Orders" at bounding box center [565, 24] width 48 height 18
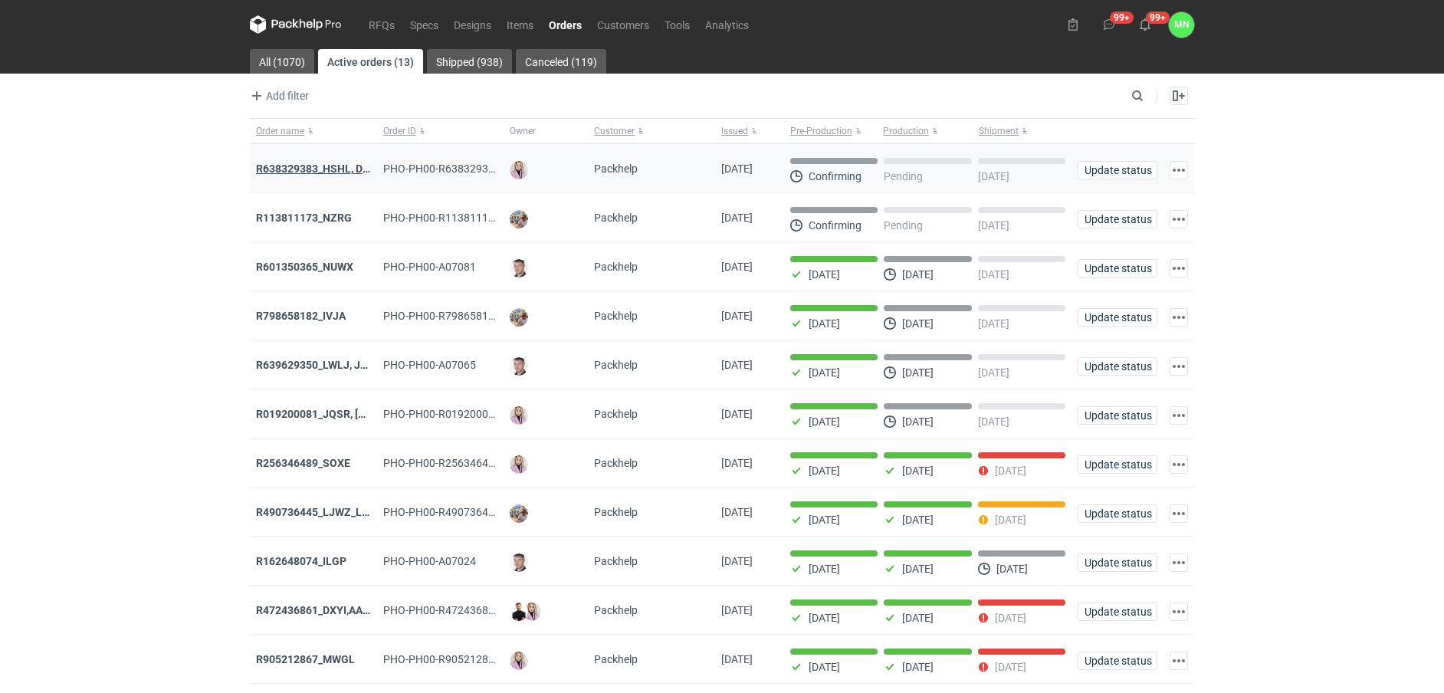
click at [321, 170] on strong "R638329383_HSHL, DETO" at bounding box center [319, 169] width 127 height 12
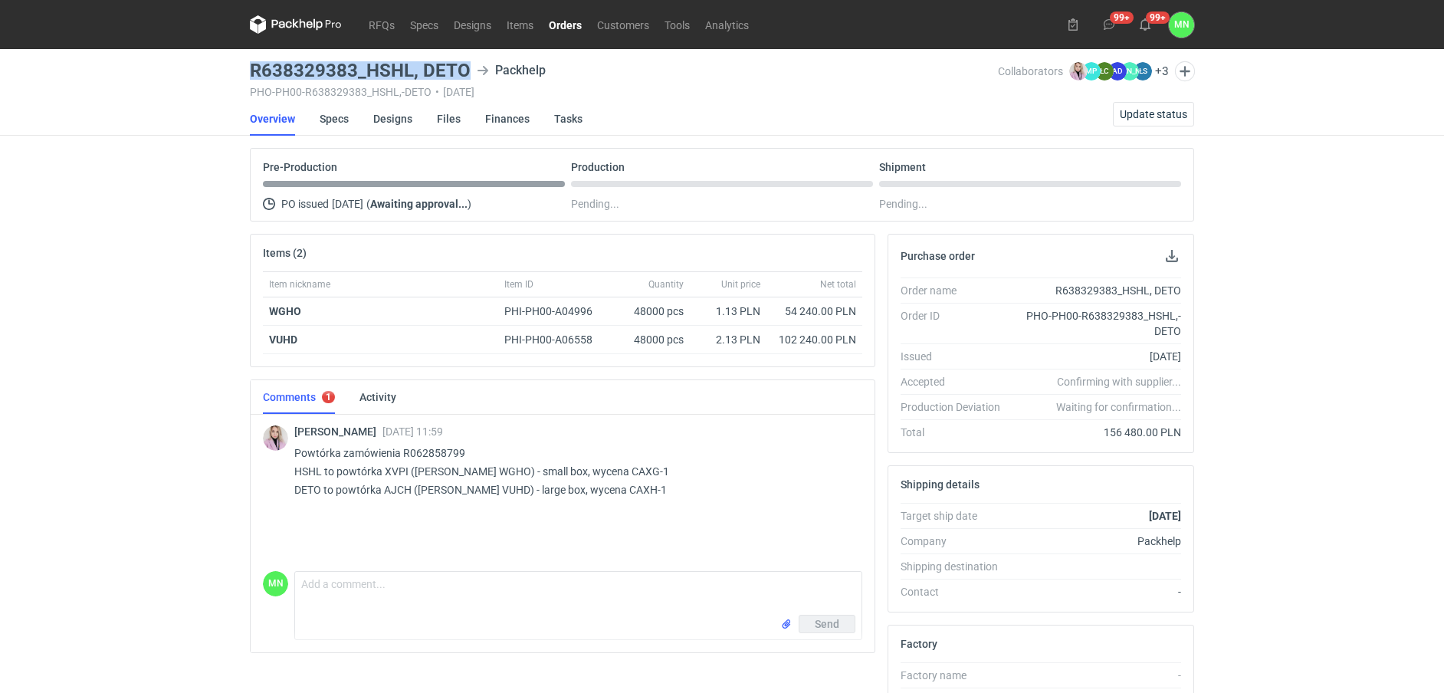
drag, startPoint x: 468, startPoint y: 72, endPoint x: 247, endPoint y: 77, distance: 220.9
click at [247, 77] on main "R638329383_HSHL, DETO Packhelp PHO-PH00-R638329383_HSHL,-DETO • 12/08/2025 Coll…" at bounding box center [722, 524] width 957 height 951
copy h3 "R638329383_HSHL, DETO"
click at [636, 460] on p "Powtórka zamówienia R062858799 HSHL to powtórka XVPI (dawne WGHO) - small box, …" at bounding box center [572, 471] width 556 height 55
drag, startPoint x: 625, startPoint y: 467, endPoint x: 587, endPoint y: 472, distance: 38.6
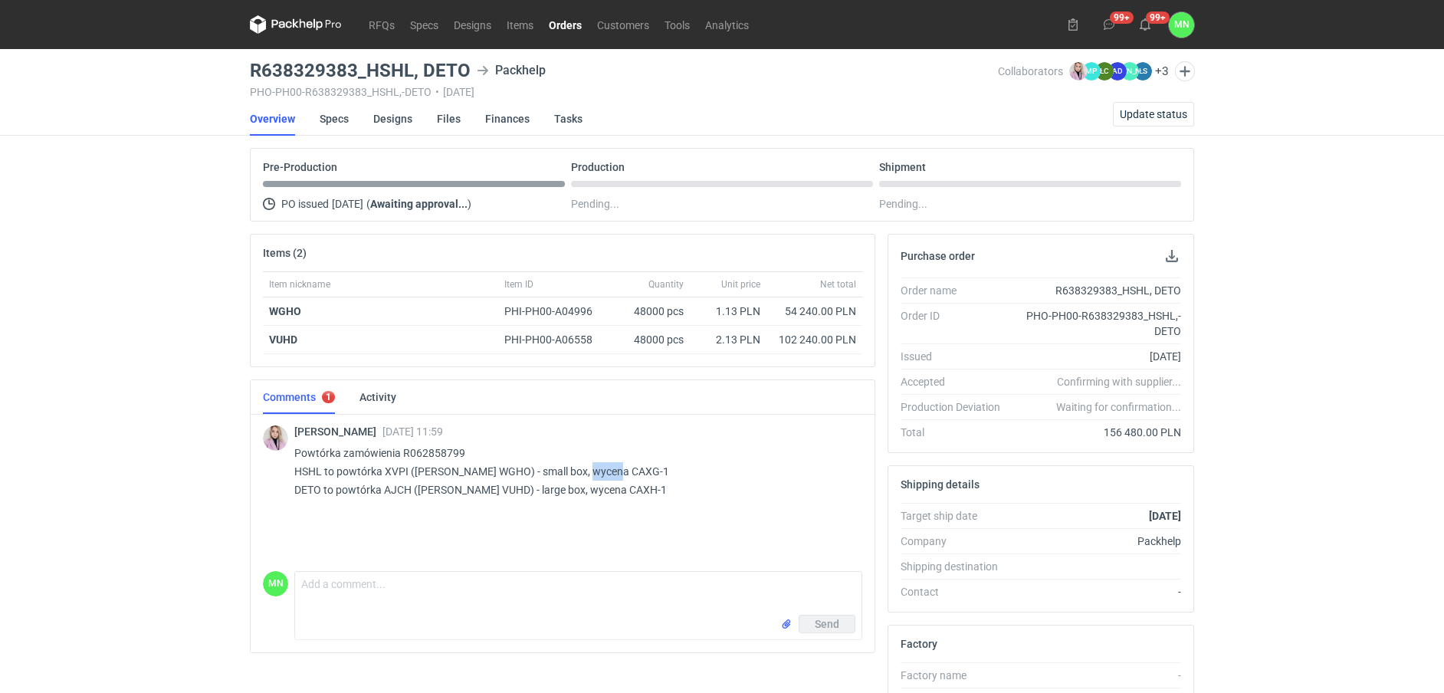
click at [587, 472] on p "Powtórka zamówienia R062858799 HSHL to powtórka XVPI (dawne WGHO) - small box, …" at bounding box center [572, 471] width 556 height 55
drag, startPoint x: 653, startPoint y: 470, endPoint x: 627, endPoint y: 468, distance: 26.2
click at [651, 470] on p "Powtórka zamówienia R062858799 HSHL to powtórka XVPI (dawne WGHO) - small box, …" at bounding box center [572, 471] width 556 height 55
click at [629, 470] on p "Powtórka zamówienia R062858799 HSHL to powtórka XVPI (dawne WGHO) - small box, …" at bounding box center [572, 471] width 556 height 55
click at [626, 475] on p "Powtórka zamówienia R062858799 HSHL to powtórka XVPI (dawne WGHO) - small box, …" at bounding box center [572, 471] width 556 height 55
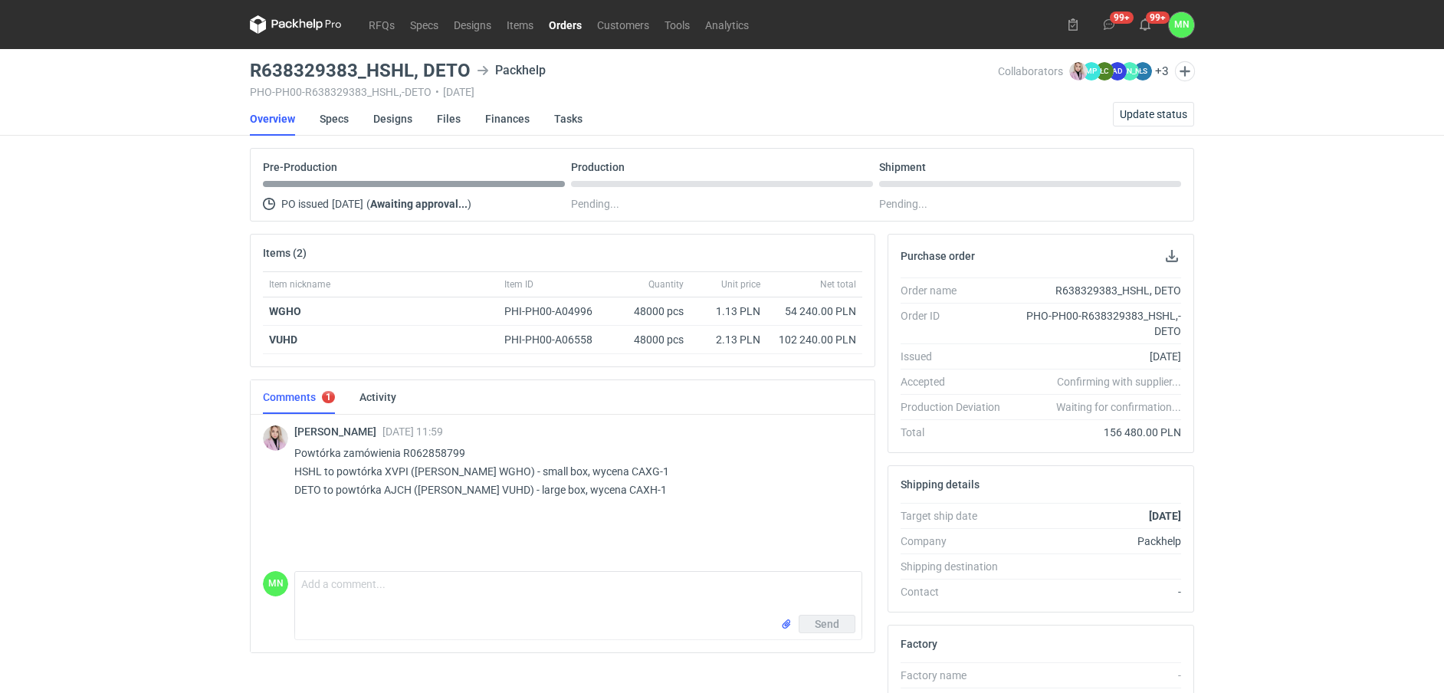
click at [581, 470] on p "Powtórka zamówienia R062858799 HSHL to powtórka XVPI (dawne WGHO) - small box, …" at bounding box center [572, 471] width 556 height 55
drag, startPoint x: 619, startPoint y: 467, endPoint x: 583, endPoint y: 468, distance: 36.8
click at [583, 468] on p "Powtórka zamówienia R062858799 HSHL to powtórka XVPI (dawne WGHO) - small box, …" at bounding box center [572, 471] width 556 height 55
copy p "CAXG-1"
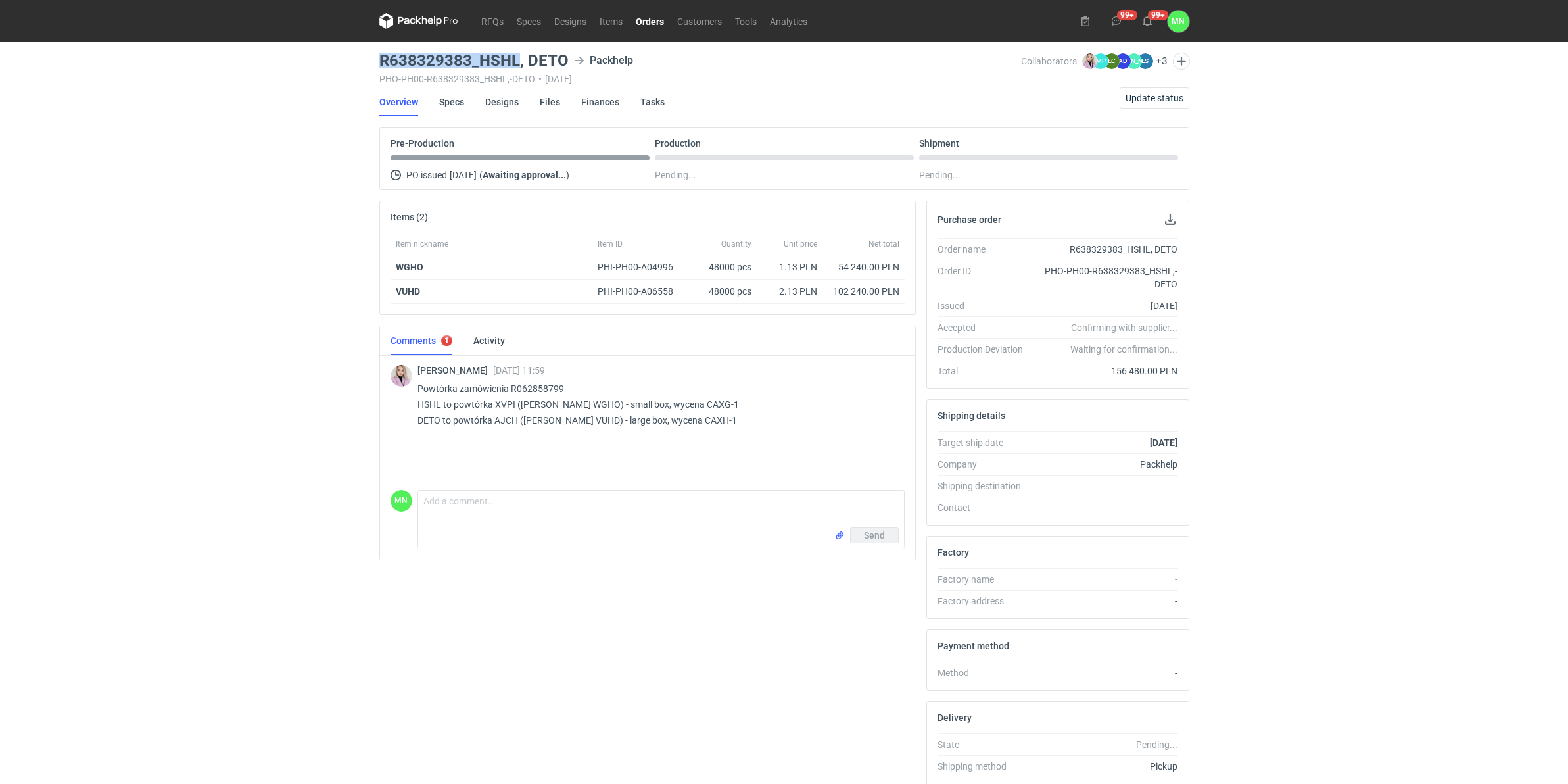
copy h3 "R638329383_HSHL"
drag, startPoint x: 516, startPoint y: 61, endPoint x: 380, endPoint y: 60, distance: 136.0
click at [380, 60] on h3 "R638329383_HSHL, DETO" at bounding box center [473, 60] width 189 height 15
click at [672, 423] on p "Powtórka zamówienia R062858799 HSHL to powtórka XVPI (dawne WGHO) - small box, …" at bounding box center [656, 404] width 477 height 47
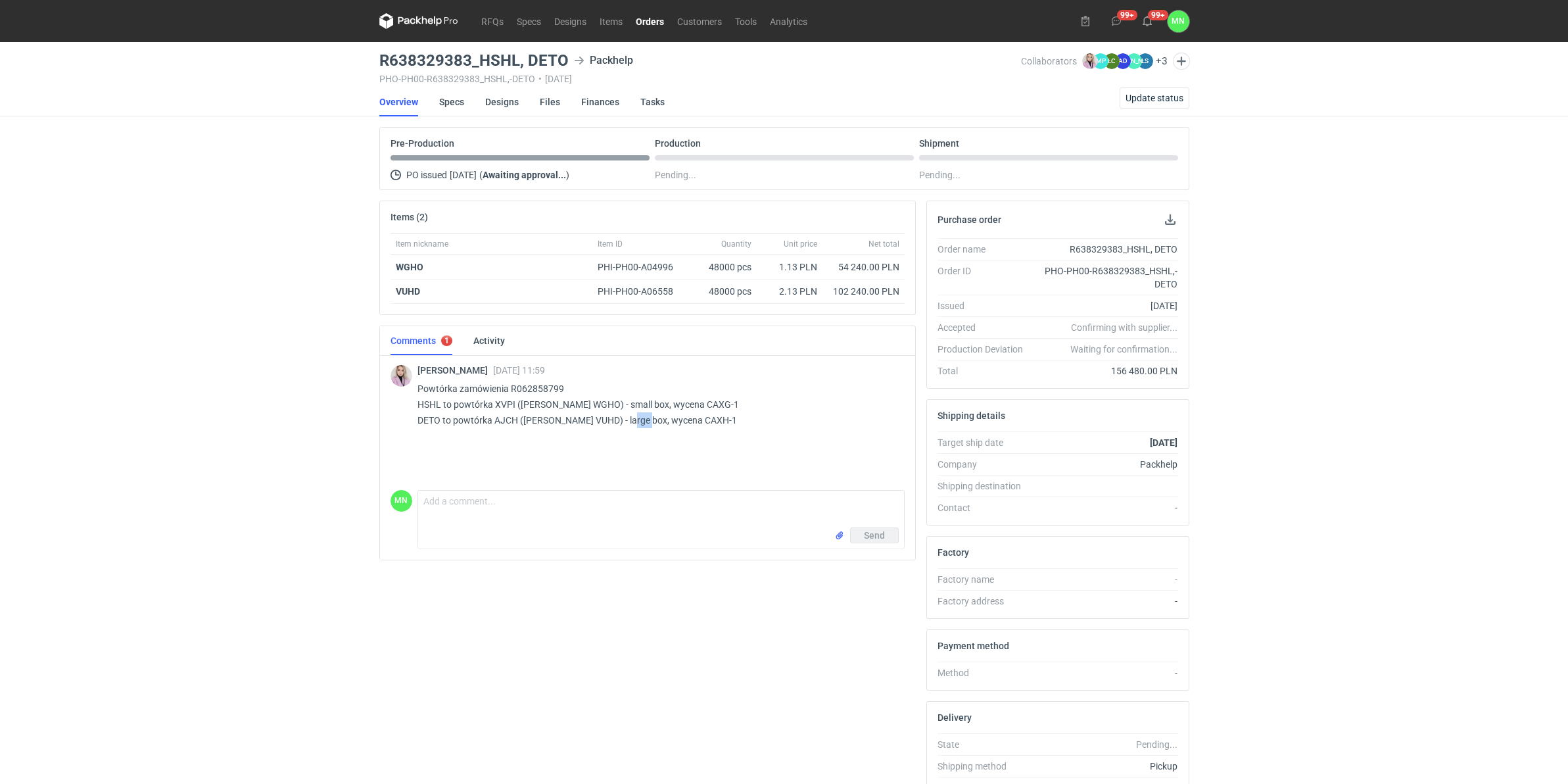
copy p "CAXH"
drag, startPoint x: 565, startPoint y: 53, endPoint x: 368, endPoint y: 51, distance: 197.0
click at [368, 51] on div "RFQs Specs Designs Items Orders Customers Tools Analytics 99+ 99+ MN Małgorzata…" at bounding box center [784, 392] width 1568 height 784
copy h3 "R638329383_HSHL, DETO"
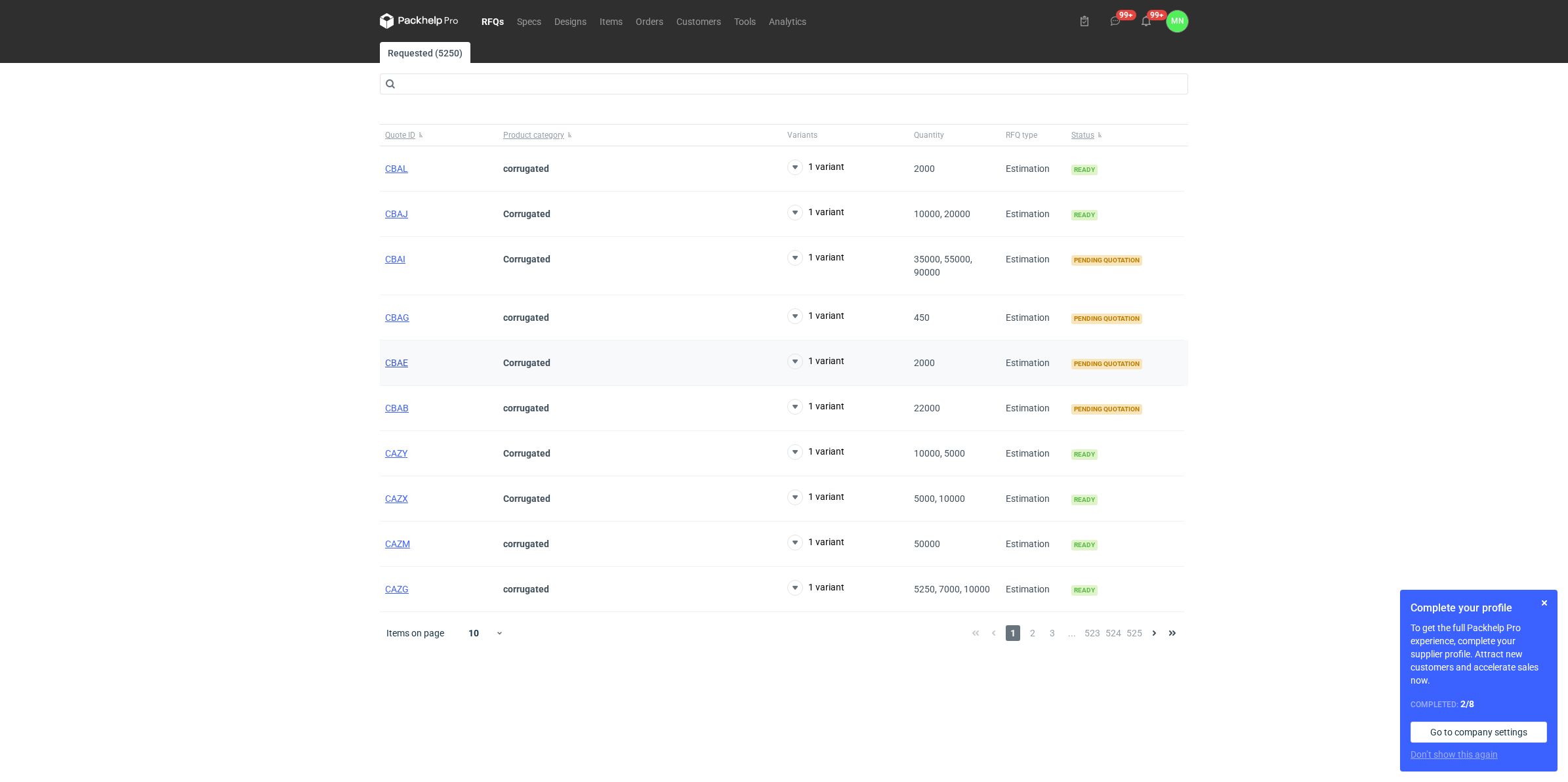
click at [401, 364] on span "CBAE" at bounding box center [396, 363] width 23 height 10
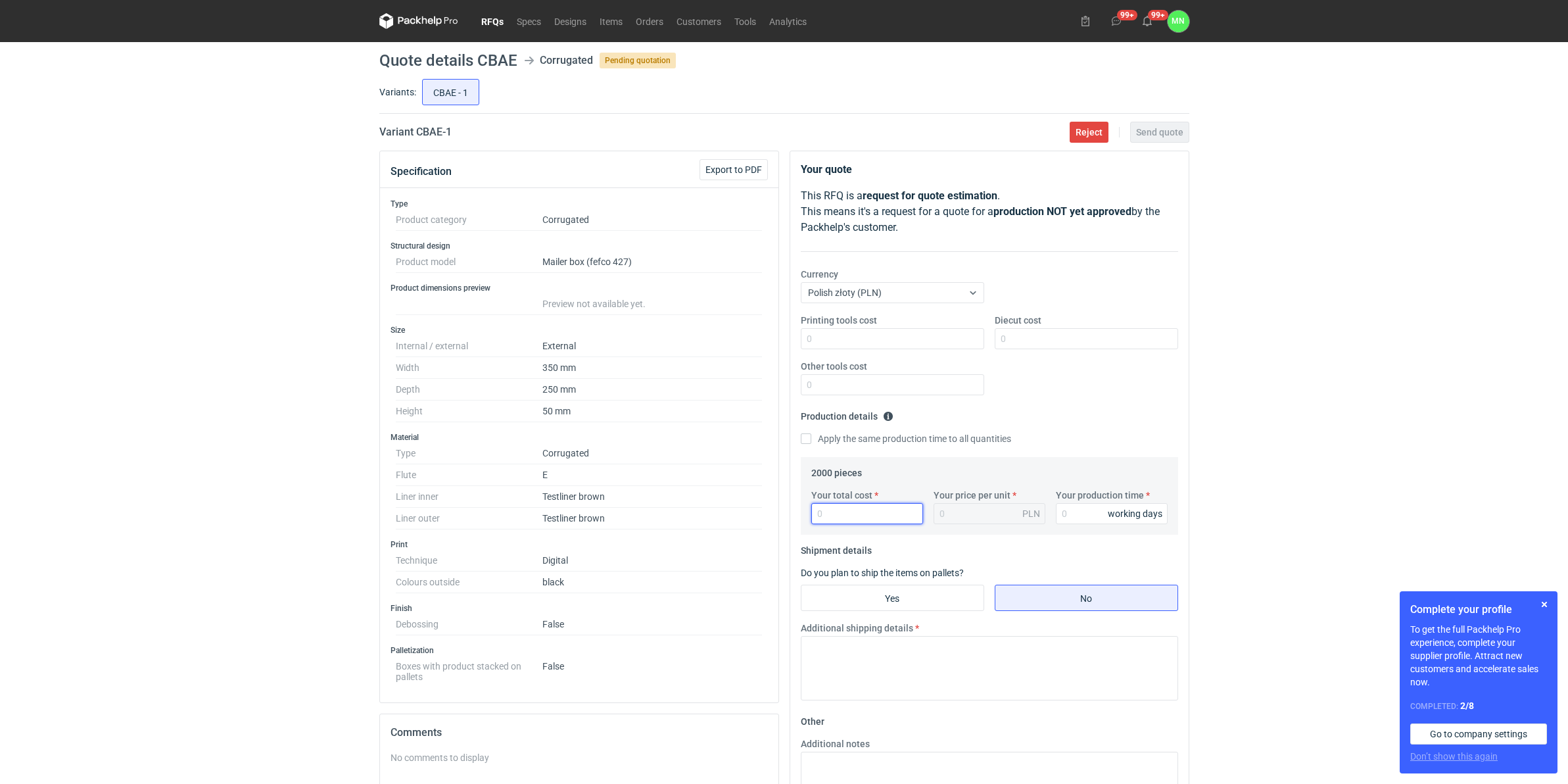
click at [876, 515] on input "Your total cost" at bounding box center [867, 514] width 111 height 21
type input "19"
type input "0.01"
type input "10980"
type input "5.49"
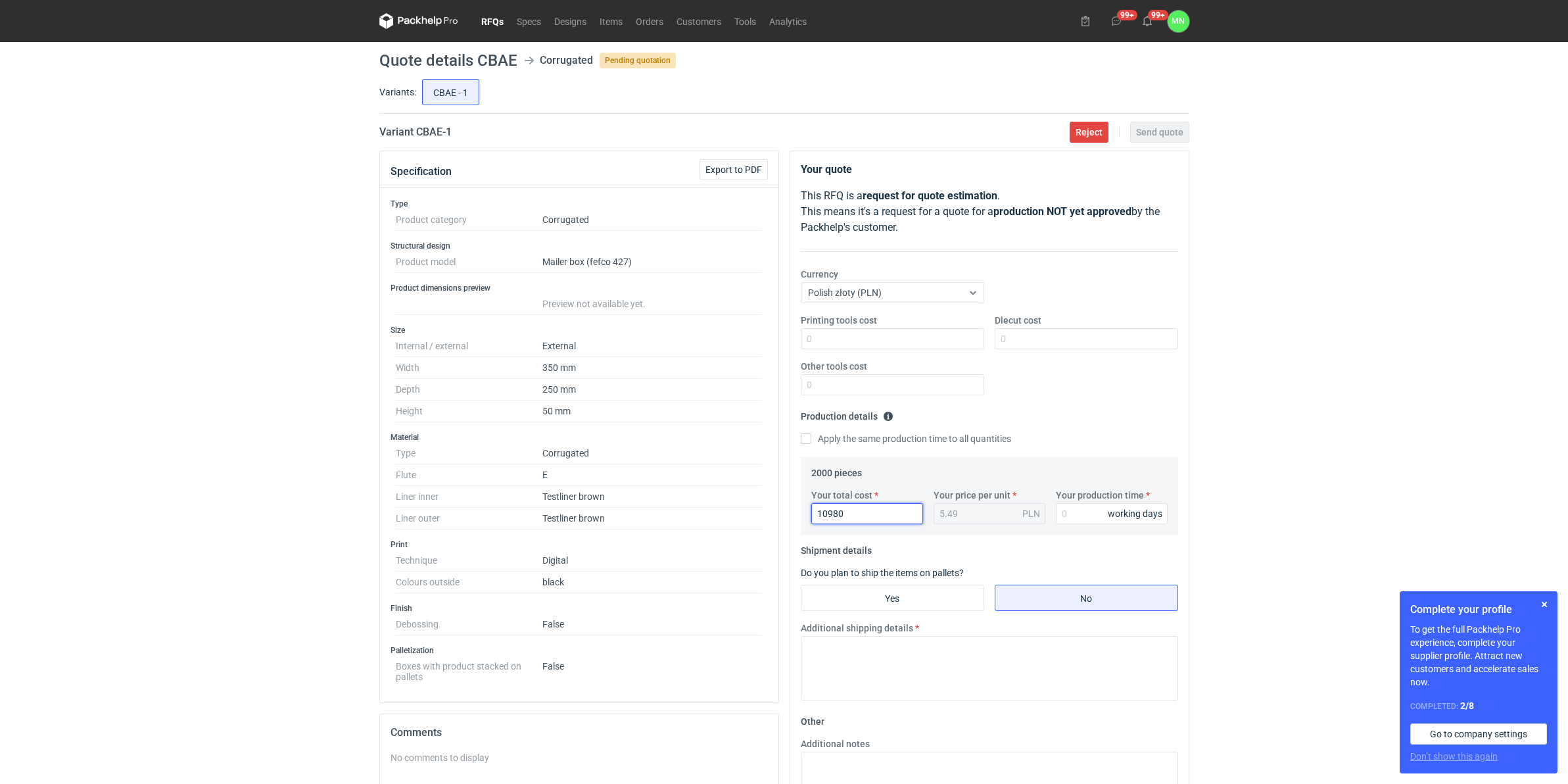
type input "10980"
type input "20"
click at [889, 578] on label "Do you plan to ship the items on pallets?" at bounding box center [882, 573] width 163 height 10
click at [886, 596] on input "Yes" at bounding box center [892, 597] width 182 height 25
radio input "true"
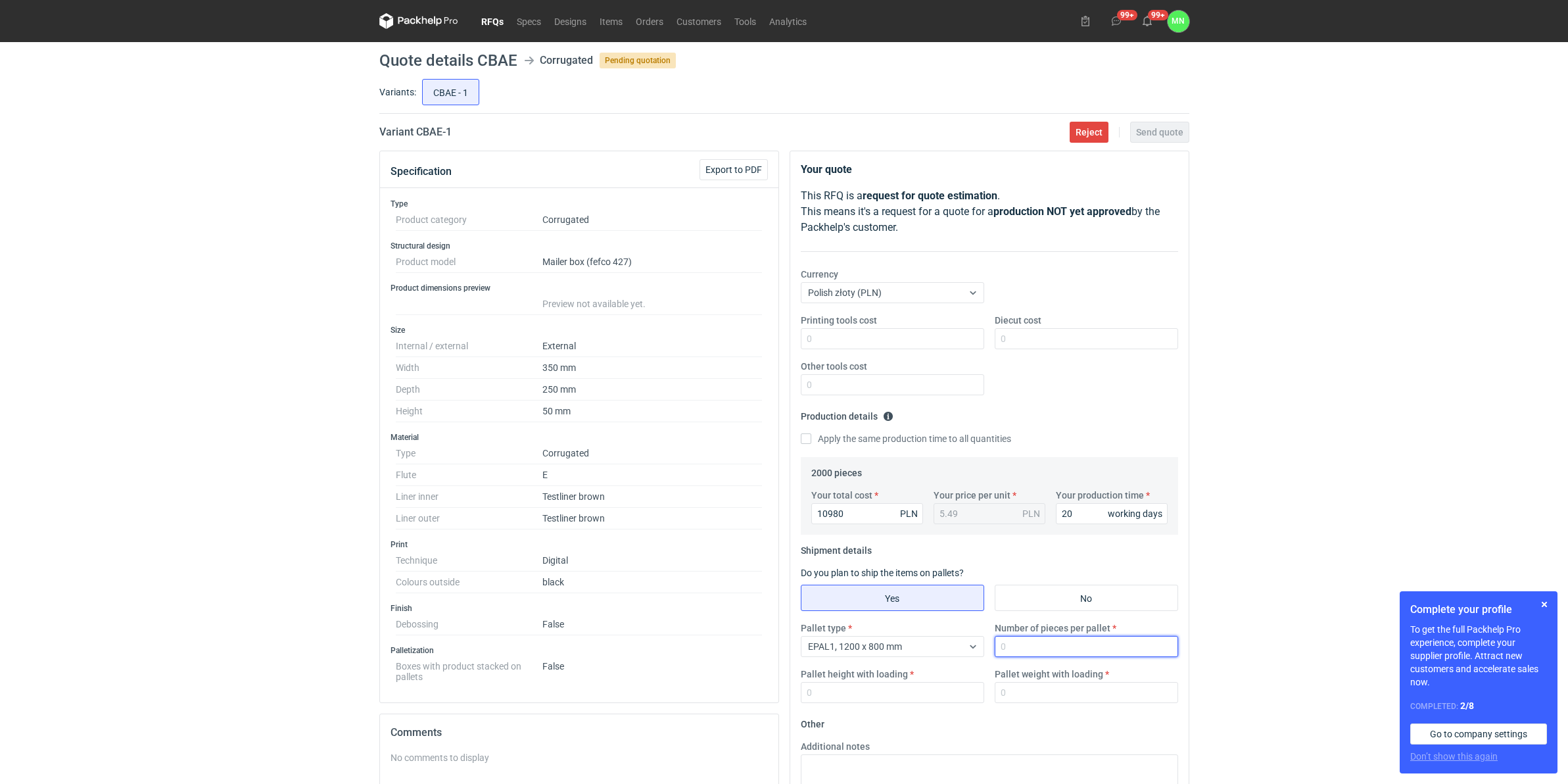
click at [1020, 646] on input "Number of pieces per pallet" at bounding box center [1086, 646] width 183 height 21
type input "1650"
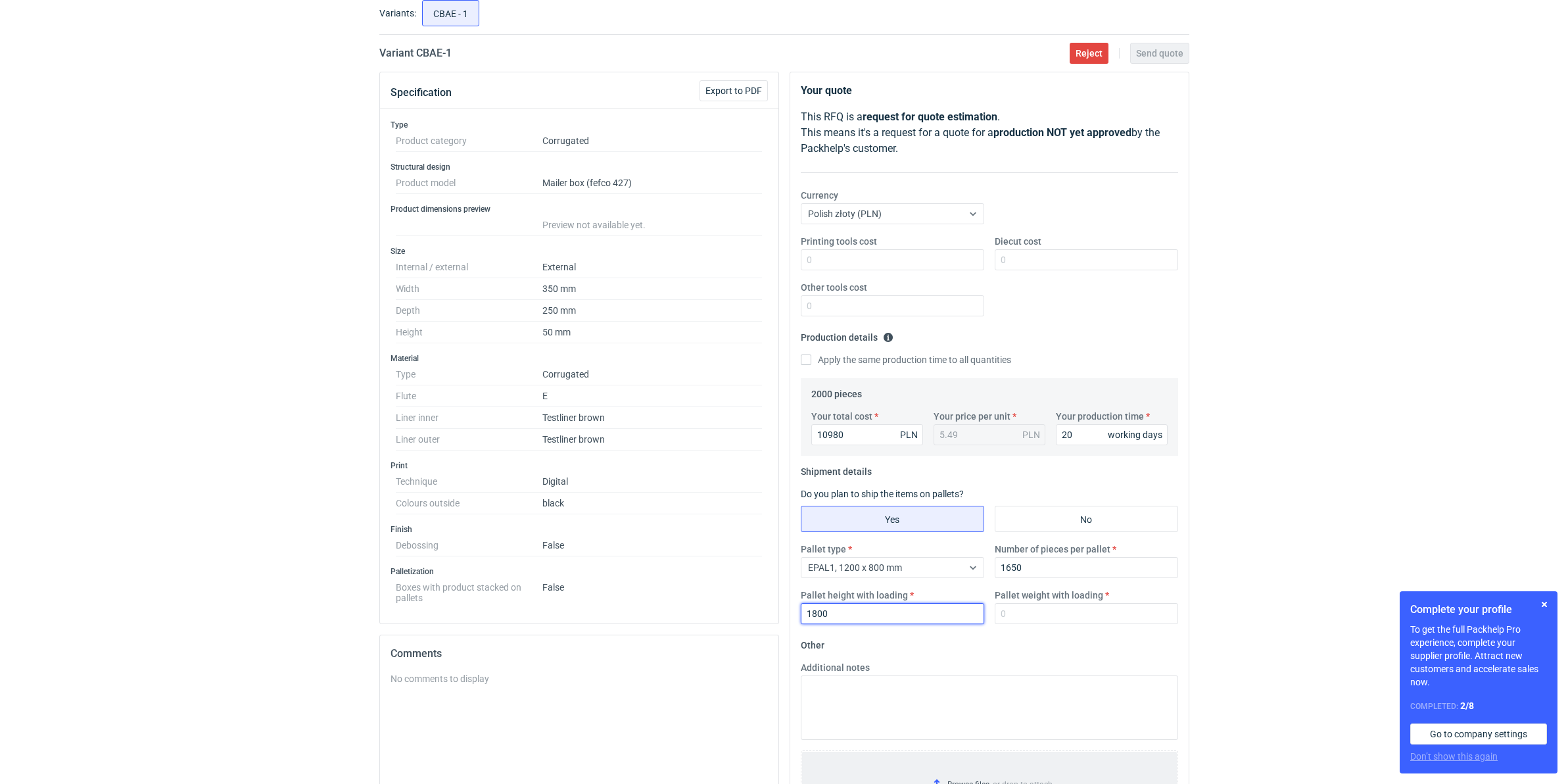
scroll to position [82, 0]
type input "1800"
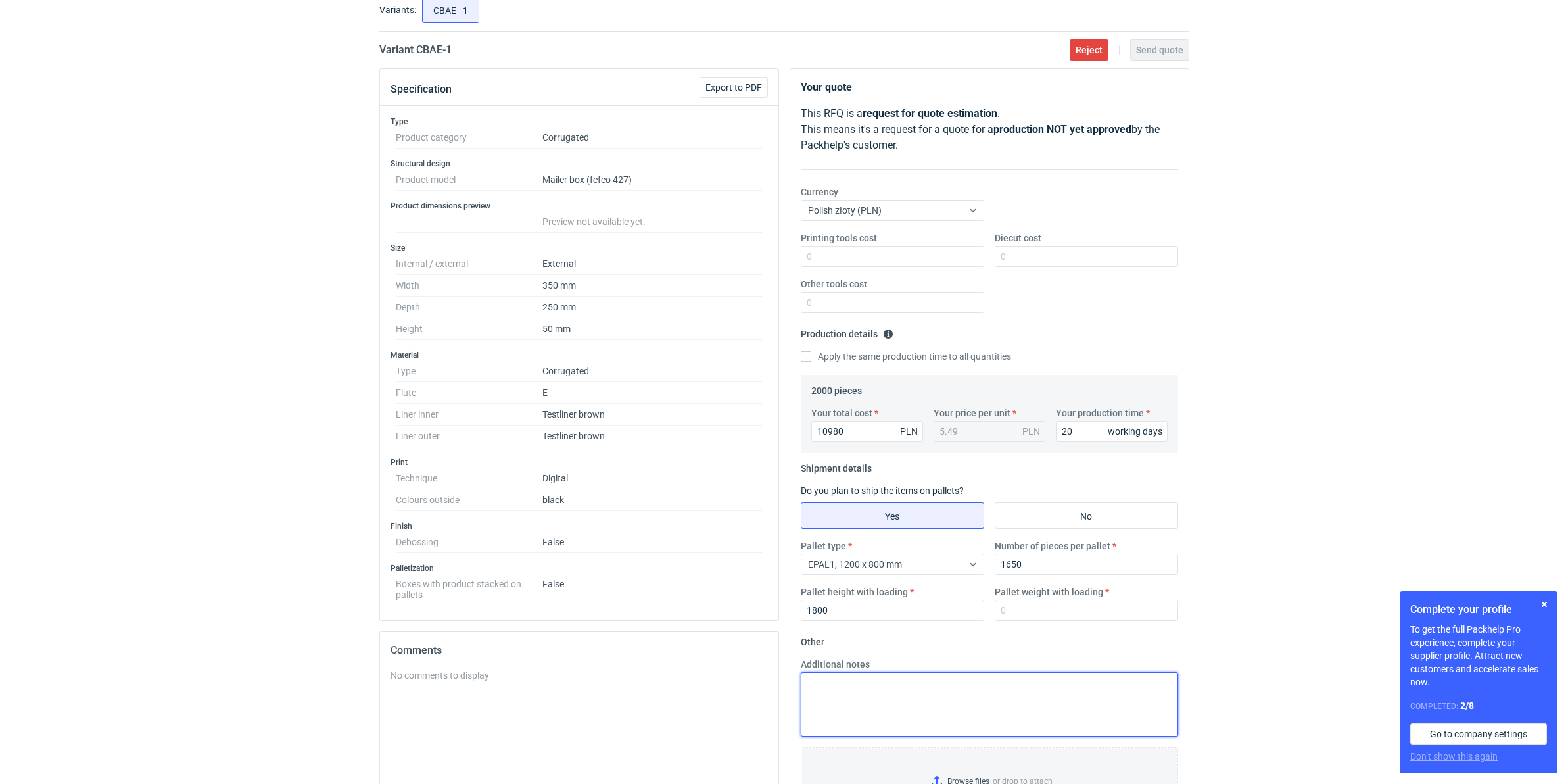
click at [832, 705] on textarea "Additional notes" at bounding box center [989, 704] width 377 height 64
type textarea "termin realizacji jest zależny od obłożenia na maszynie drukującej"
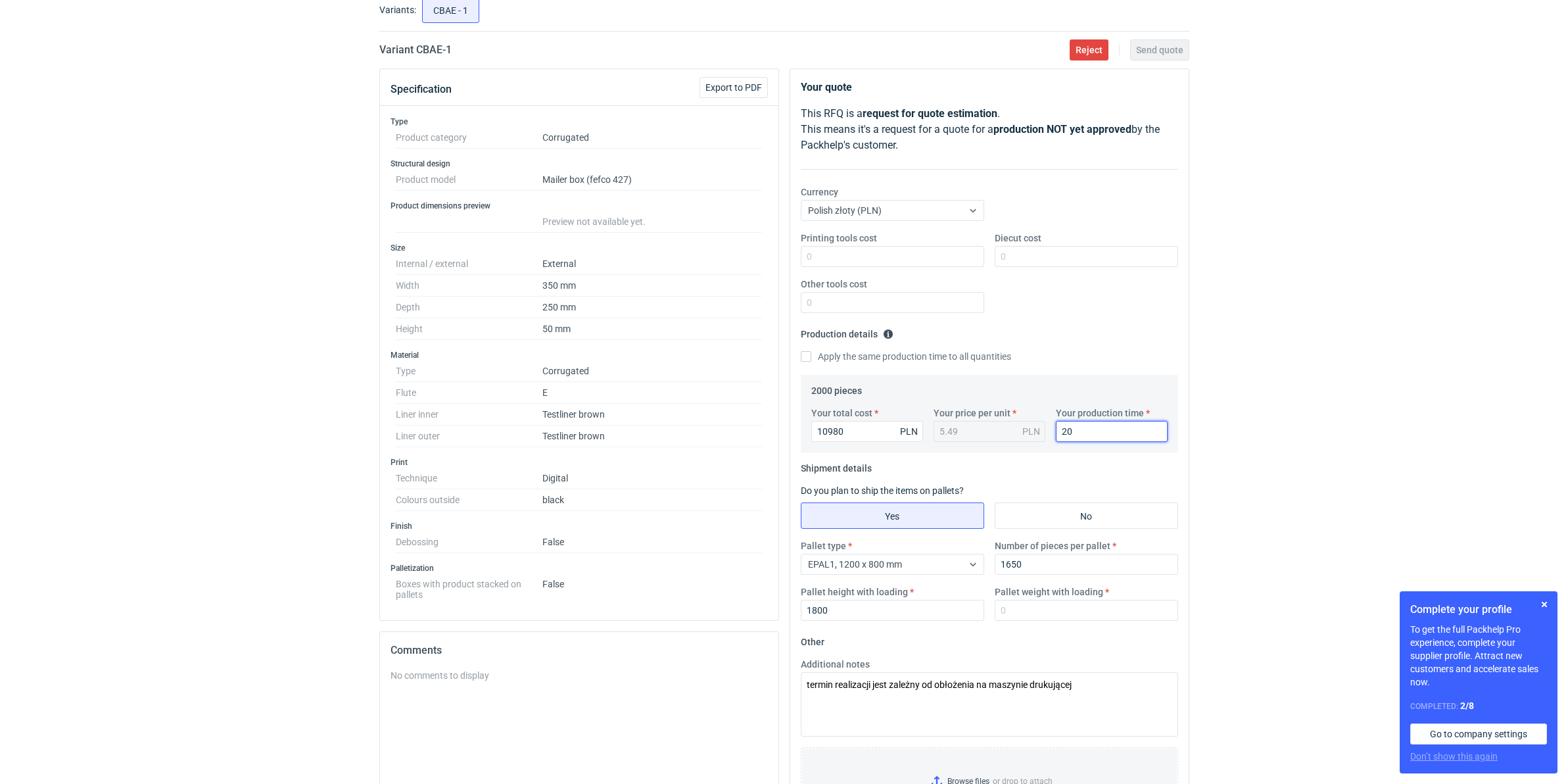
drag, startPoint x: 1090, startPoint y: 436, endPoint x: 1006, endPoint y: 438, distance: 84.0
click at [1032, 439] on div "Your total cost 10980 PLN Your price per unit 5.49 PLN Your production time 20 …" at bounding box center [989, 430] width 367 height 46
type input "15"
click at [1083, 696] on textarea "termin realizacji jest zależny od obłożenia na maszynie drukującej" at bounding box center [989, 704] width 377 height 64
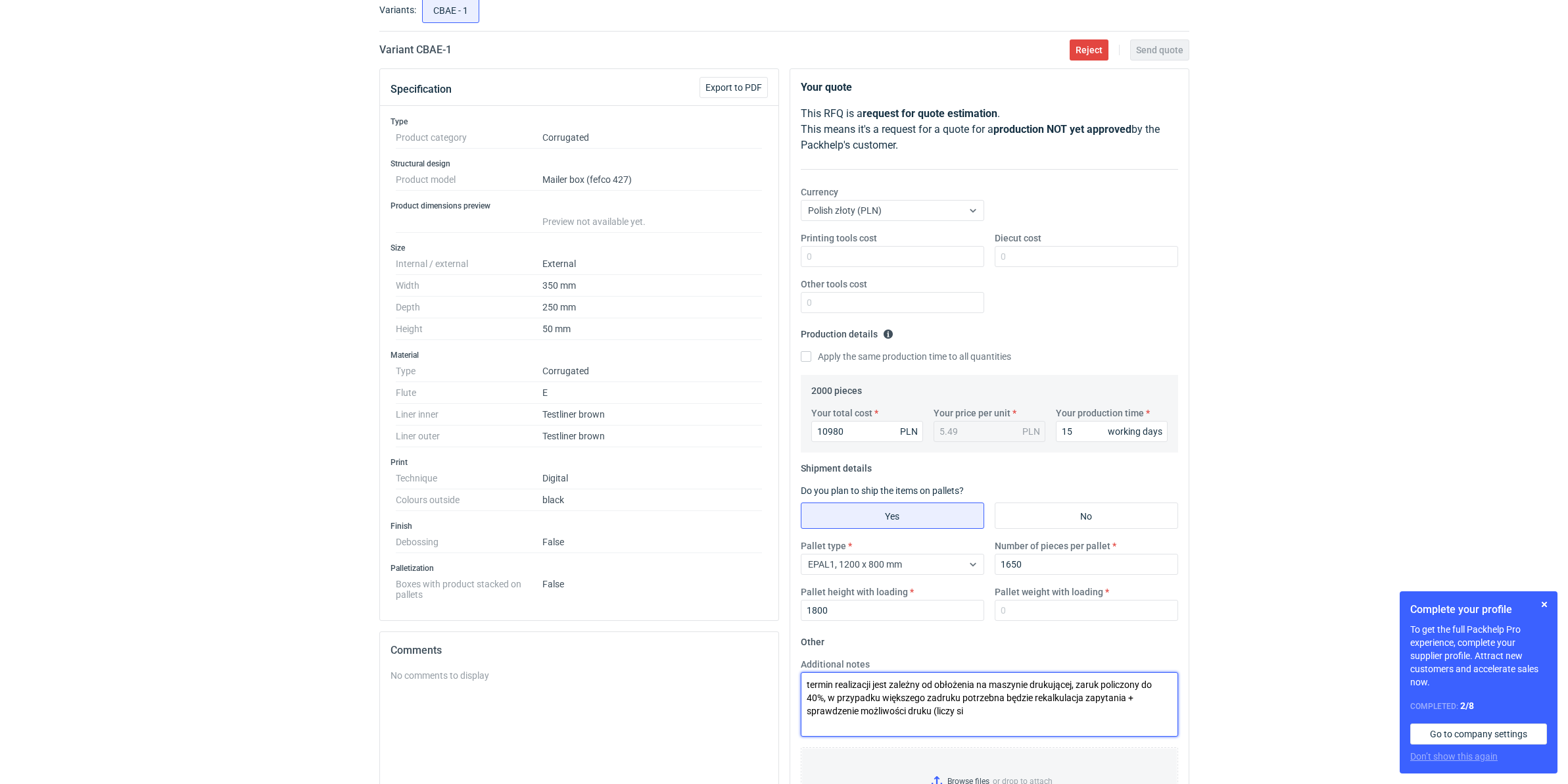
click at [989, 719] on textarea "termin realizacji jest zależny od obłożenia na maszynie drukującej, zaruk polic…" at bounding box center [989, 704] width 377 height 64
type textarea "termin realizacji jest zależny od obłożenia na maszynie drukującej, zaruk polic…"
click at [1548, 600] on button "button" at bounding box center [1544, 604] width 15 height 15
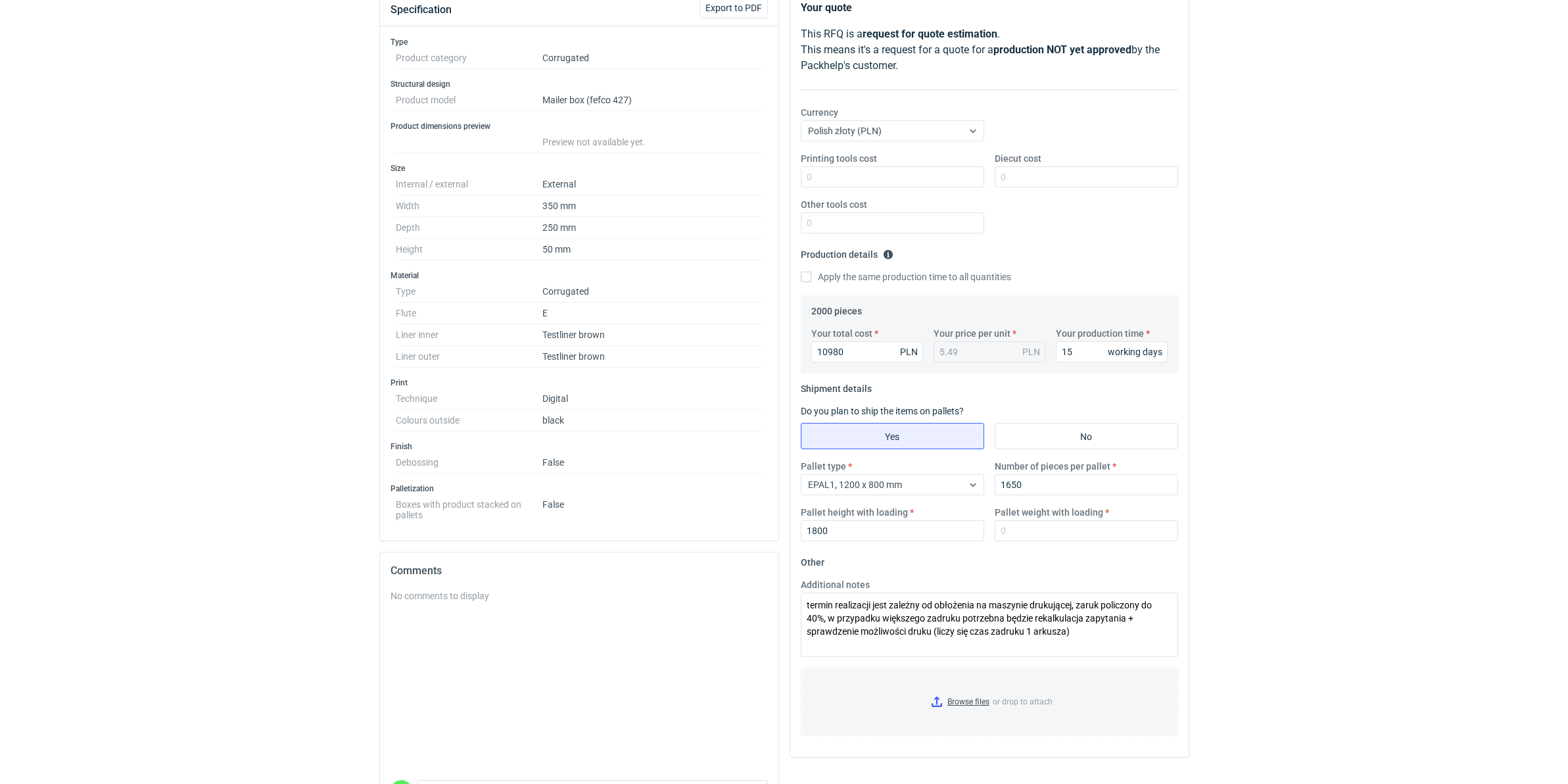
scroll to position [165, 0]
click at [964, 698] on input "Browse files or drop to attach" at bounding box center [988, 699] width 375 height 66
click at [948, 697] on input "Browse files or drop to attach" at bounding box center [988, 699] width 375 height 66
click at [1427, 350] on div "RFQs Specs Designs Items Orders Customers Tools Analytics 99+ 99+ MN Małgorzata…" at bounding box center [784, 227] width 1568 height 784
click at [1053, 544] on div "Pallet type EPAL1, 1200 x 800 mm Number of pieces per pallet 1650 Pallet height…" at bounding box center [989, 503] width 387 height 92
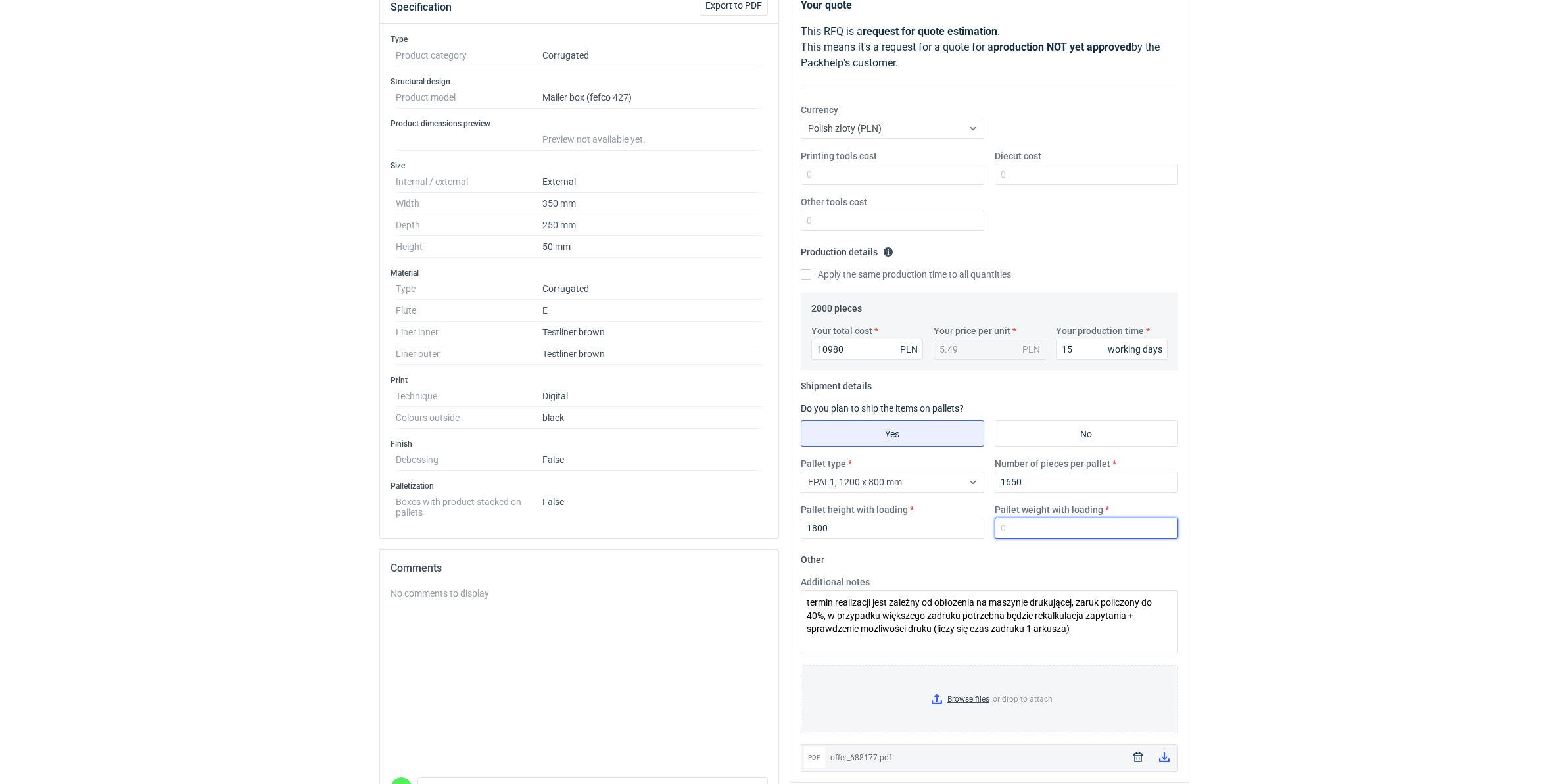
click at [1047, 529] on input "Pallet weight with loading" at bounding box center [1086, 528] width 183 height 21
type input "300"
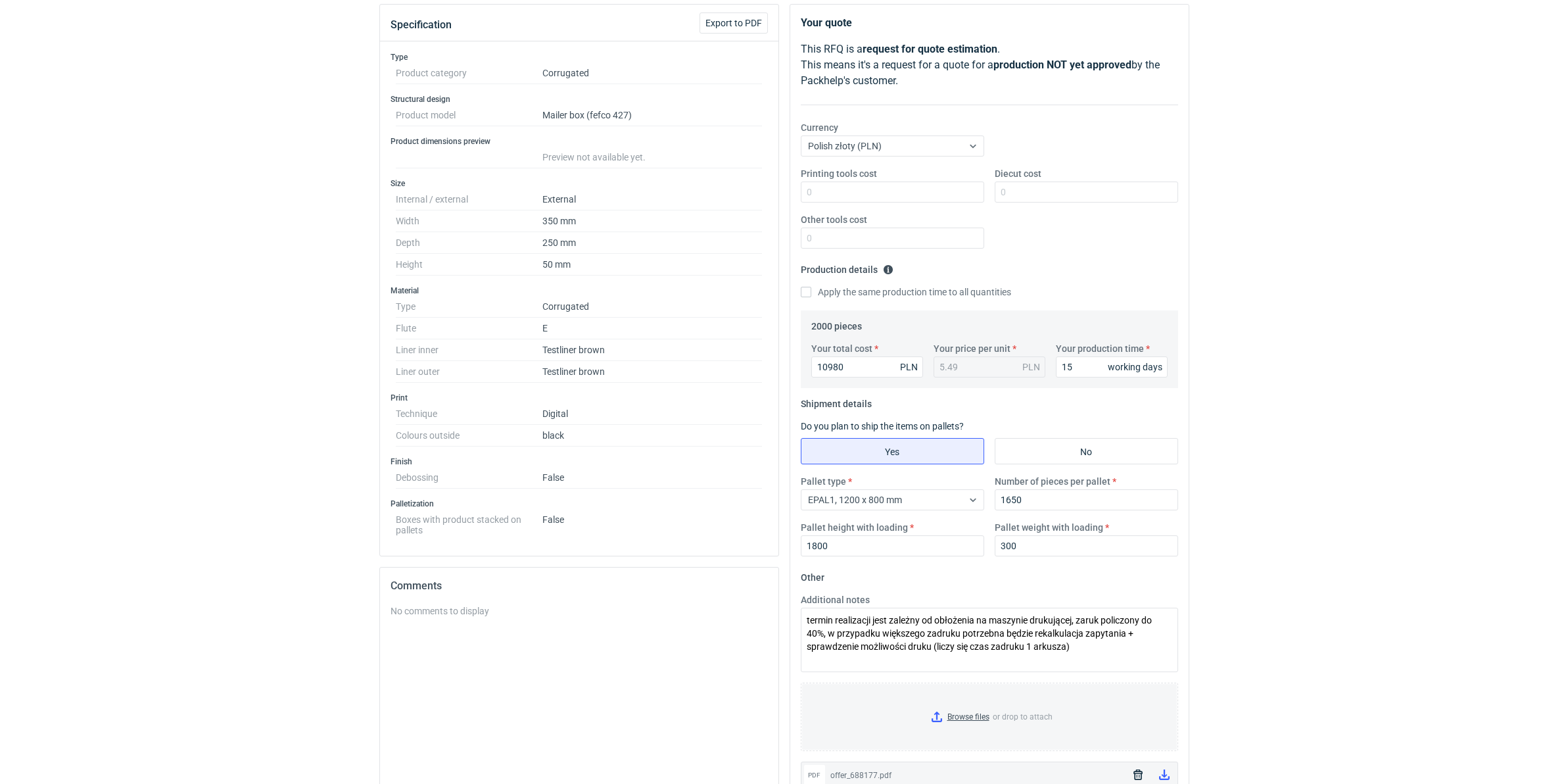
scroll to position [247, 0]
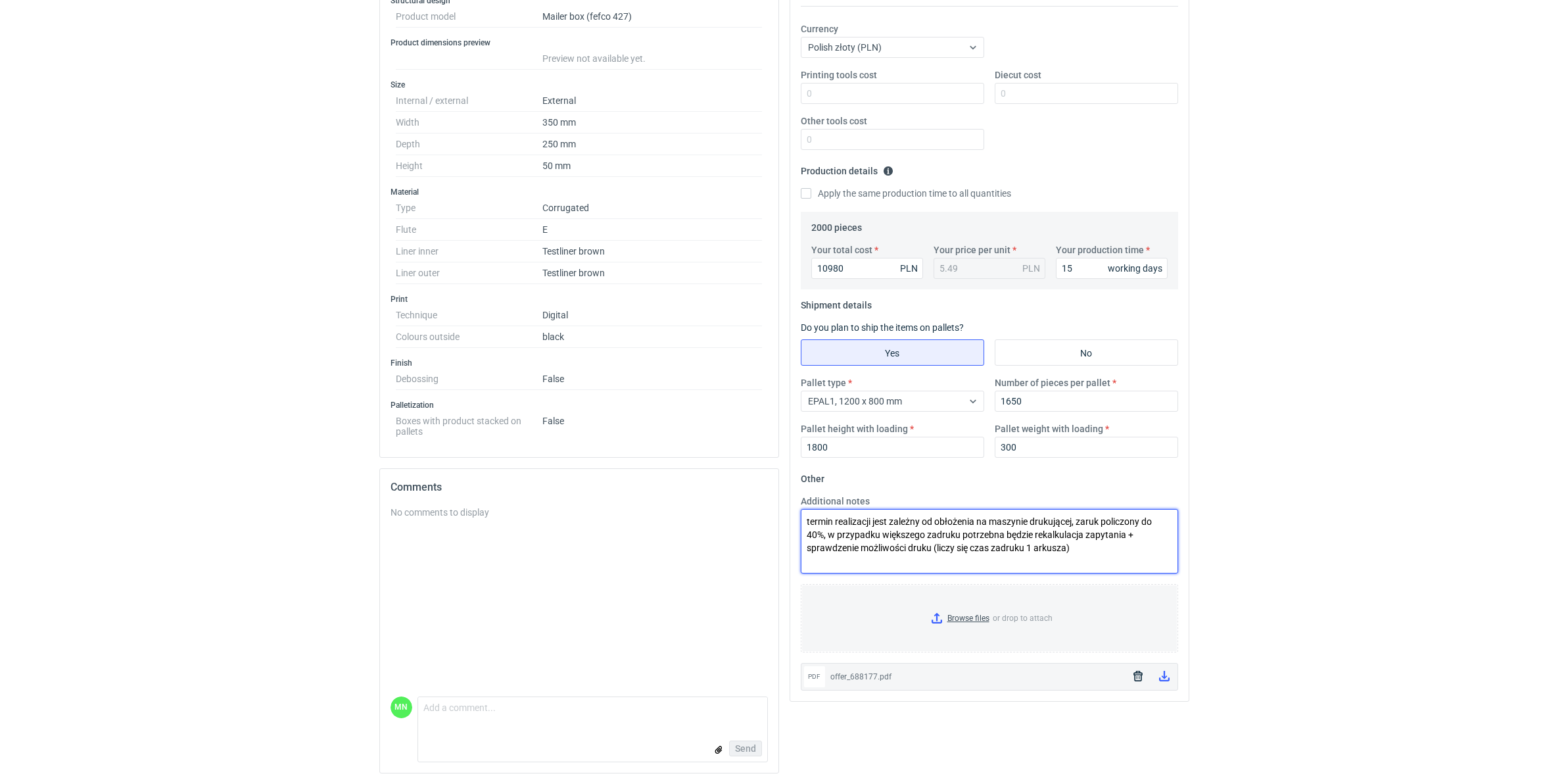
click at [1088, 517] on textarea "termin realizacji jest zależny od obłożenia na maszynie drukującej, zaruk polic…" at bounding box center [989, 540] width 377 height 64
drag, startPoint x: 802, startPoint y: 516, endPoint x: 1081, endPoint y: 533, distance: 279.5
click at [1081, 533] on textarea "termin realizacji jest zależny od obłożenia na maszynie drukującej, zadruk poli…" at bounding box center [989, 540] width 377 height 64
type textarea "termin realizacji jest zależny od obłożenia na maszynie drukującej, zadruk poli…"
click at [1295, 370] on div "RFQs Specs Designs Items Orders Customers Tools Analytics 99+ 99+ MN Małgorzata…" at bounding box center [784, 147] width 1568 height 784
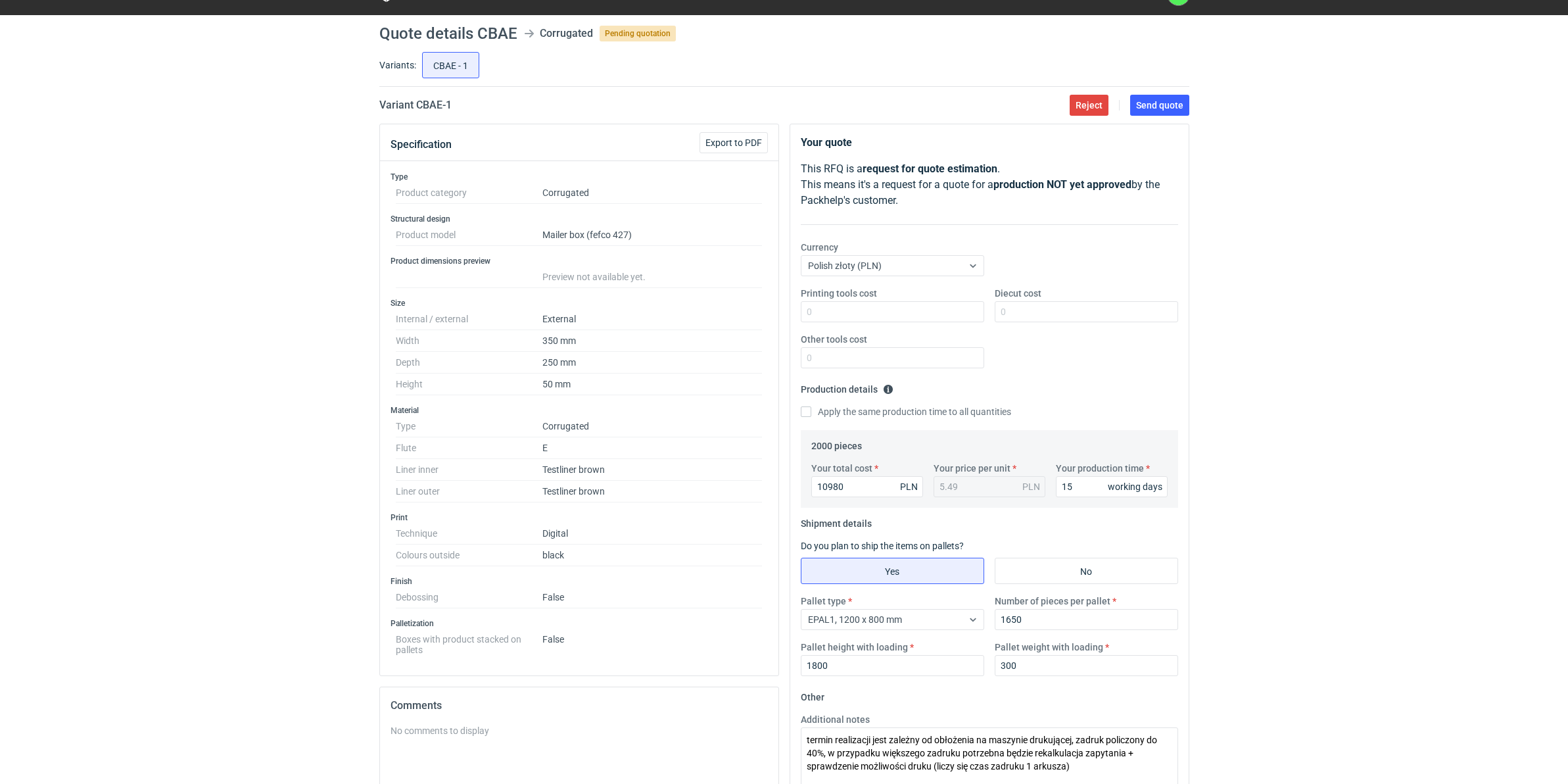
scroll to position [0, 0]
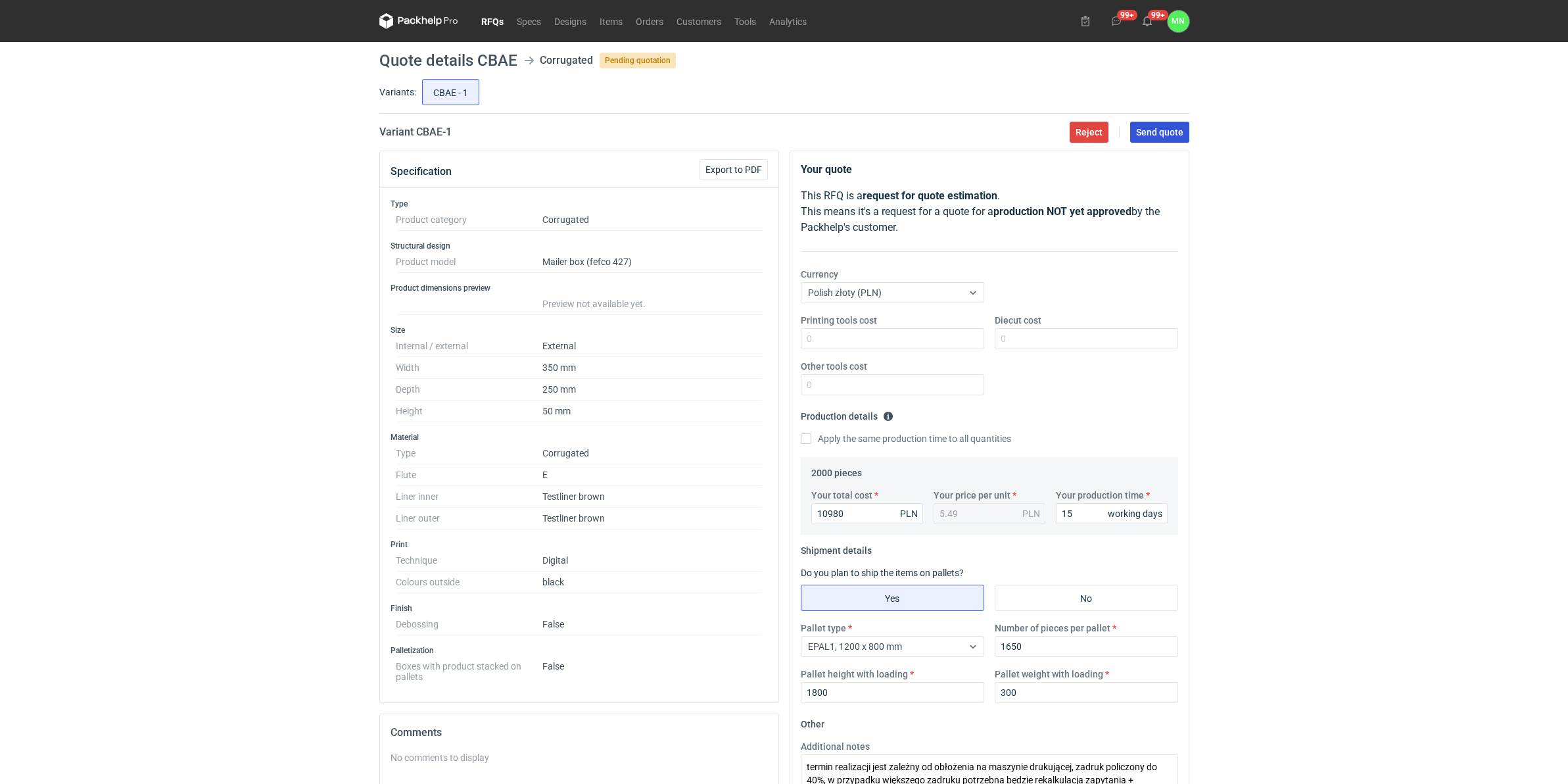
click at [1148, 140] on button "Send quote" at bounding box center [1159, 132] width 59 height 21
